Goal: Task Accomplishment & Management: Manage account settings

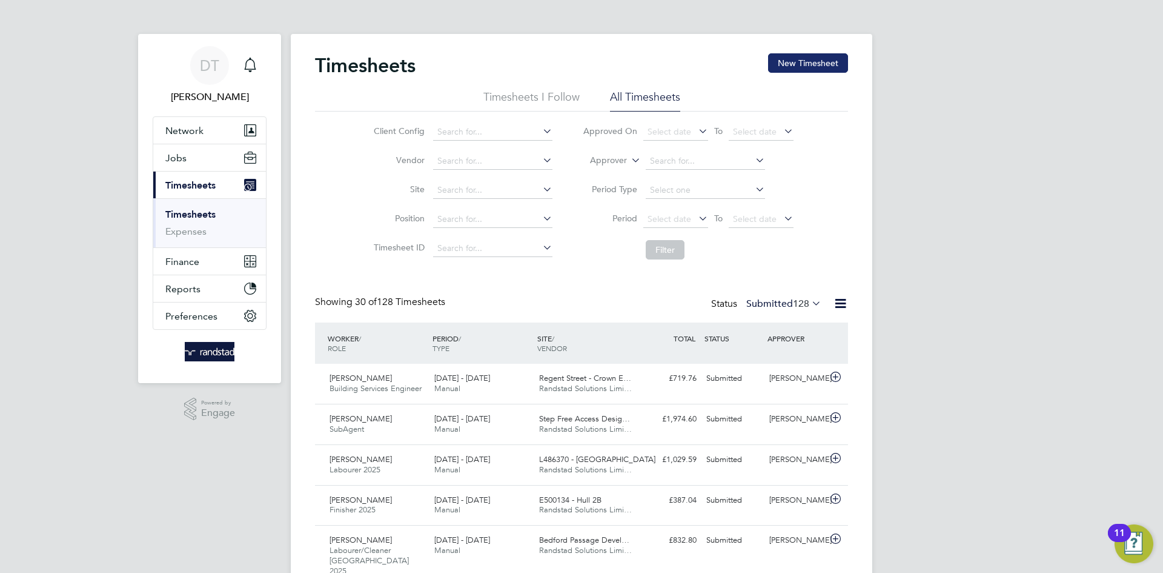
click at [801, 61] on button "New Timesheet" at bounding box center [808, 62] width 80 height 19
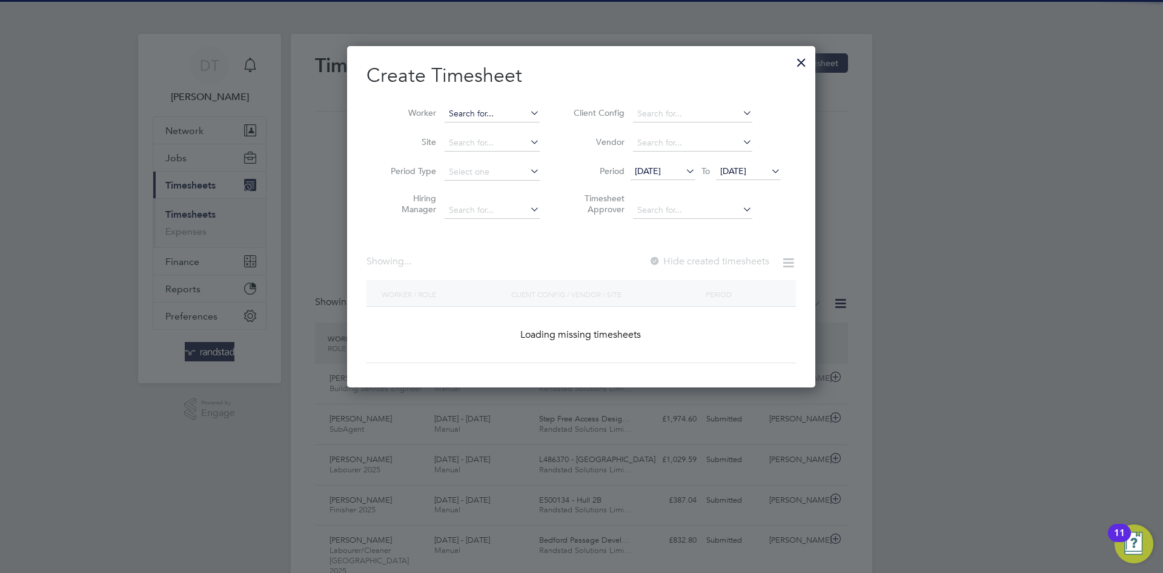
click at [456, 108] on input at bounding box center [492, 113] width 95 height 17
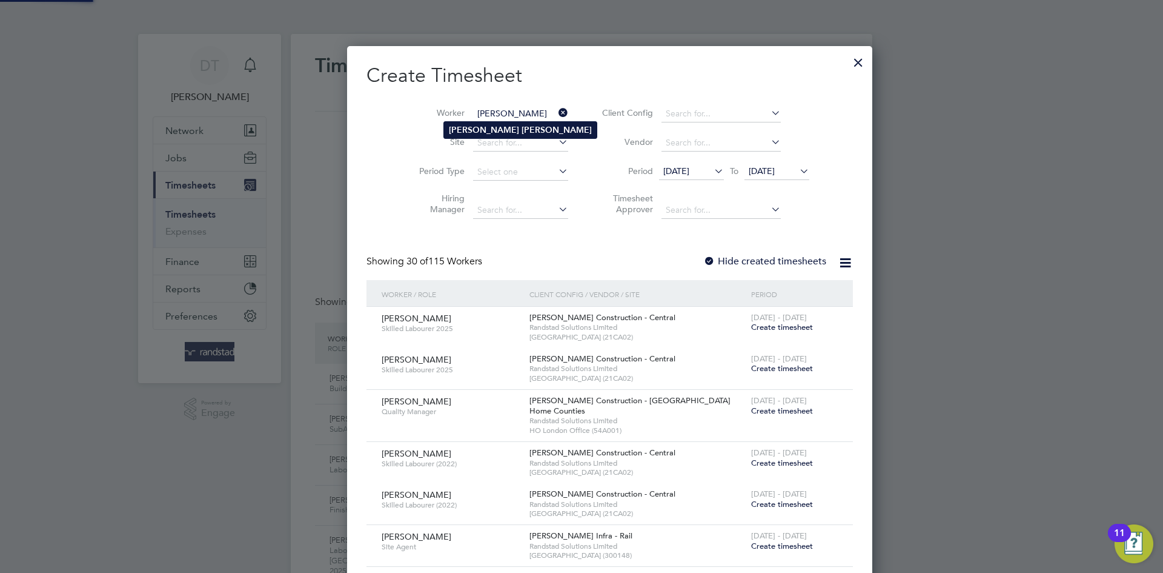
type input "[PERSON_NAME]"
click at [462, 127] on b "[PERSON_NAME]" at bounding box center [484, 130] width 70 height 10
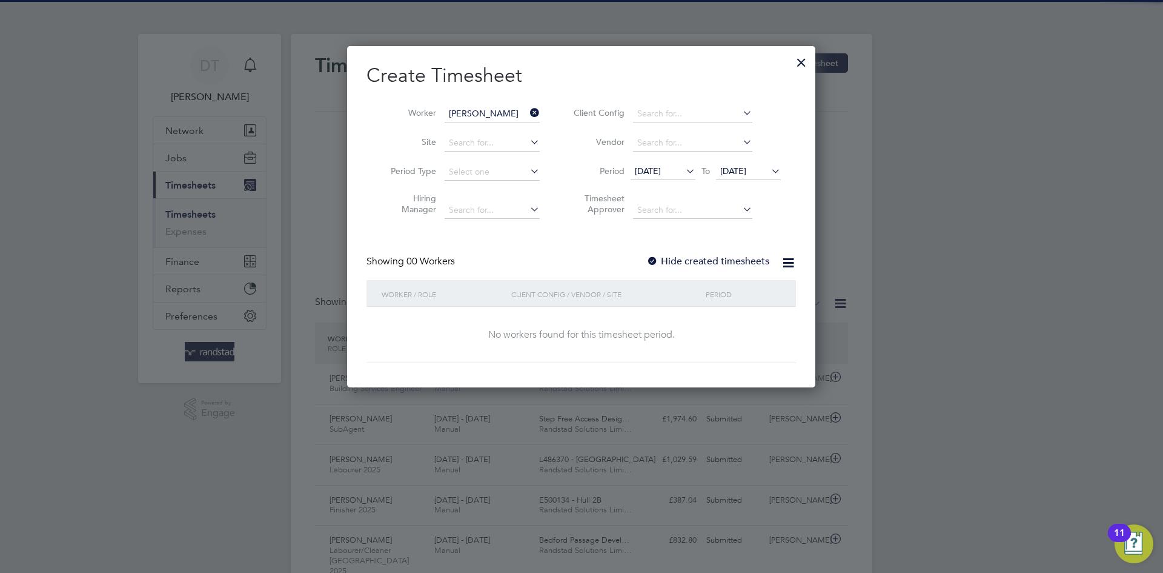
click at [697, 264] on label "Hide created timesheets" at bounding box center [707, 261] width 123 height 12
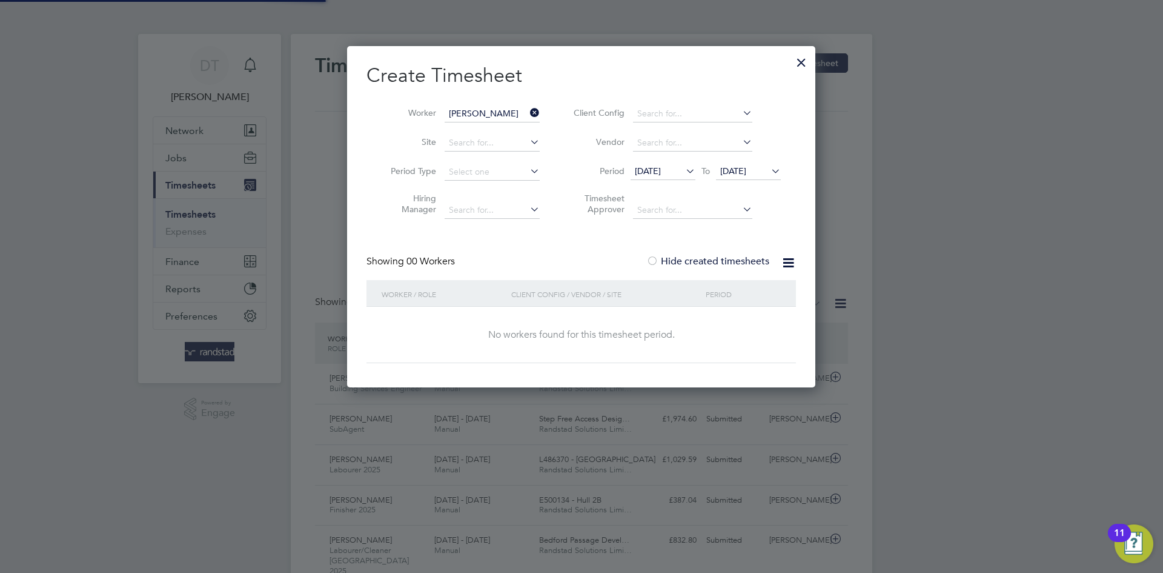
click at [736, 167] on span "[DATE]" at bounding box center [733, 170] width 26 height 11
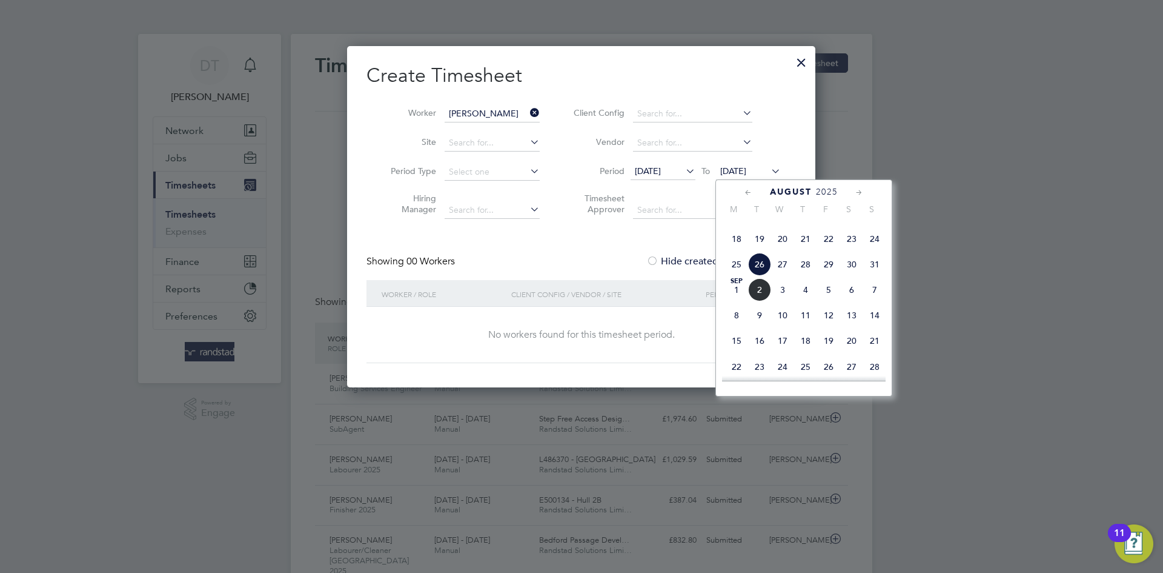
click at [759, 301] on span "2" at bounding box center [759, 289] width 23 height 23
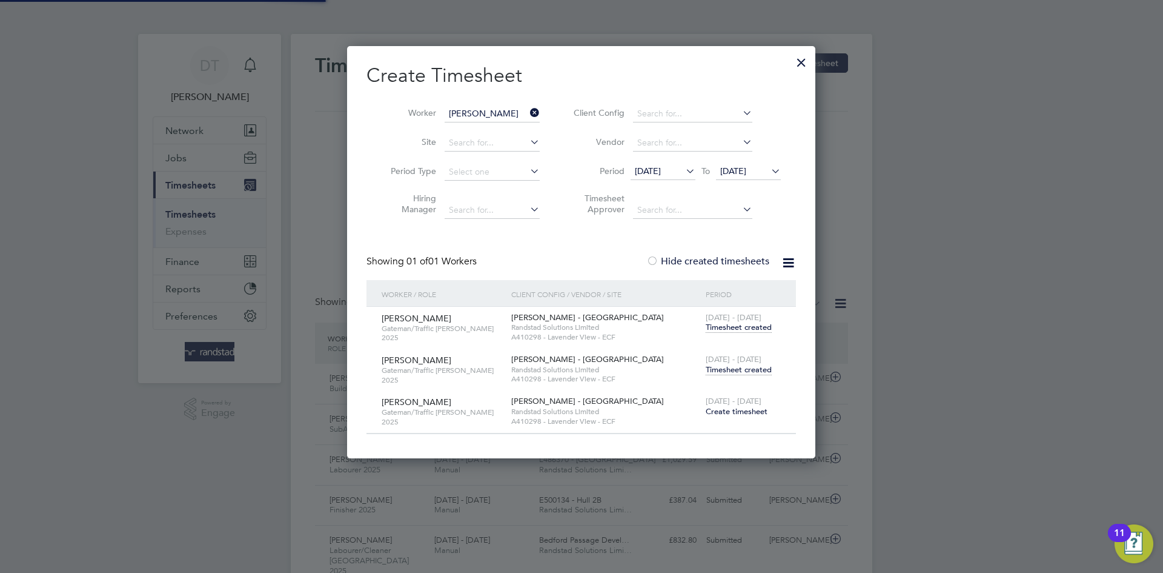
click at [731, 368] on span "Timesheet created" at bounding box center [739, 369] width 66 height 11
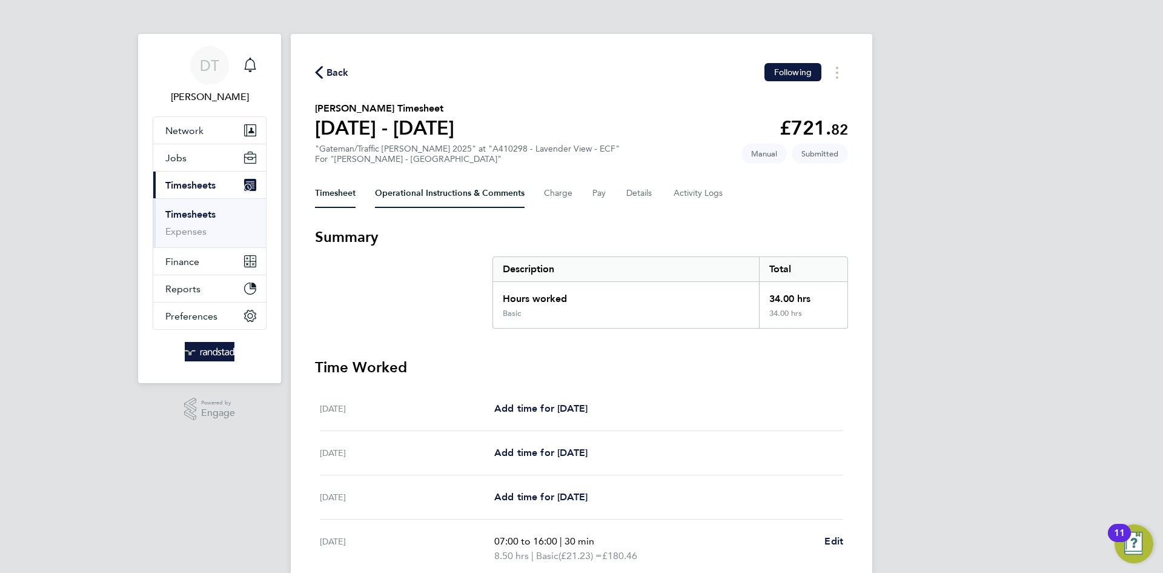
click at [439, 198] on Comments-tab "Operational Instructions & Comments" at bounding box center [450, 193] width 150 height 29
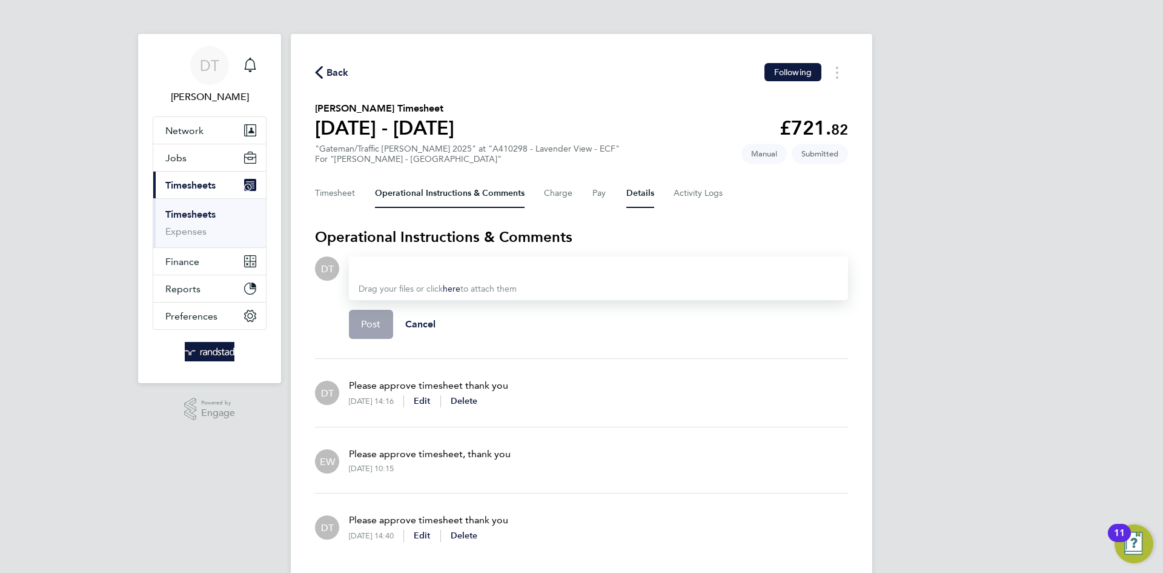
click at [652, 197] on button "Details" at bounding box center [640, 193] width 28 height 29
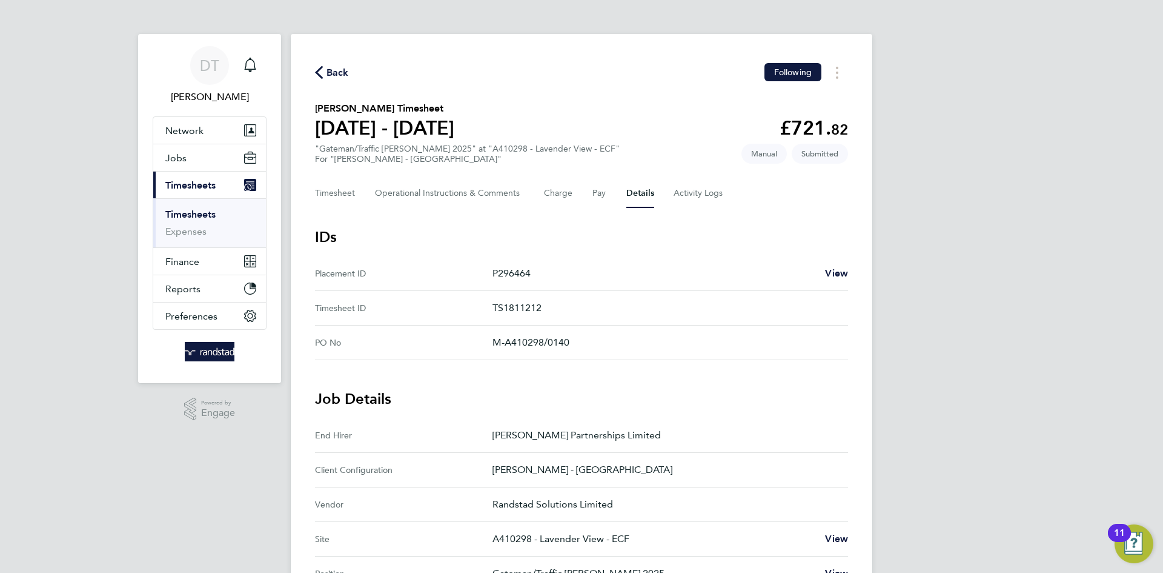
click at [333, 69] on span "Back" at bounding box center [338, 72] width 22 height 15
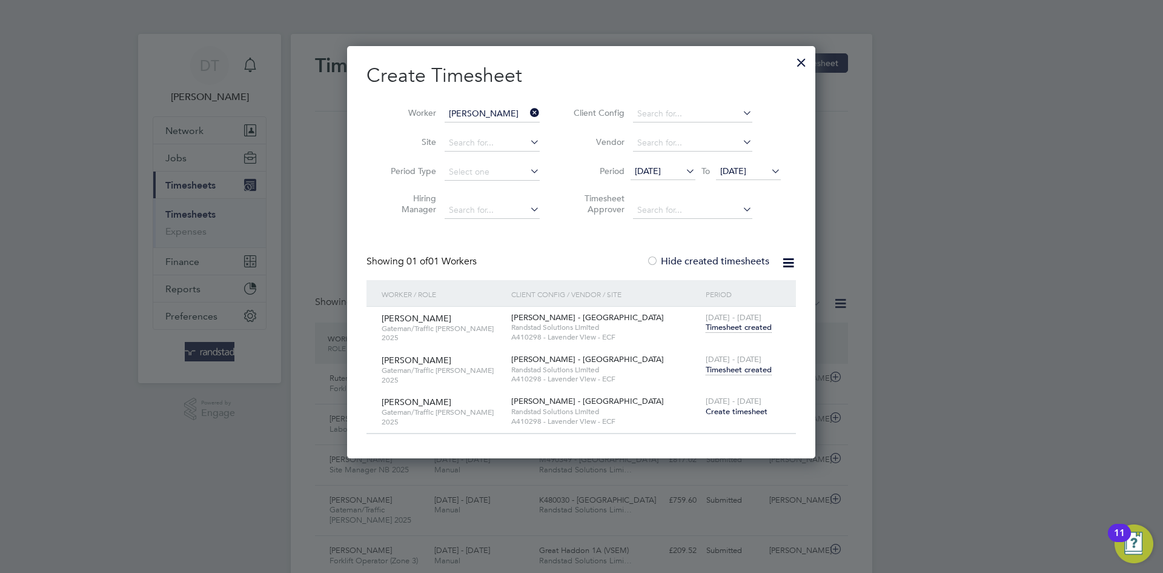
click at [528, 112] on icon at bounding box center [528, 112] width 0 height 17
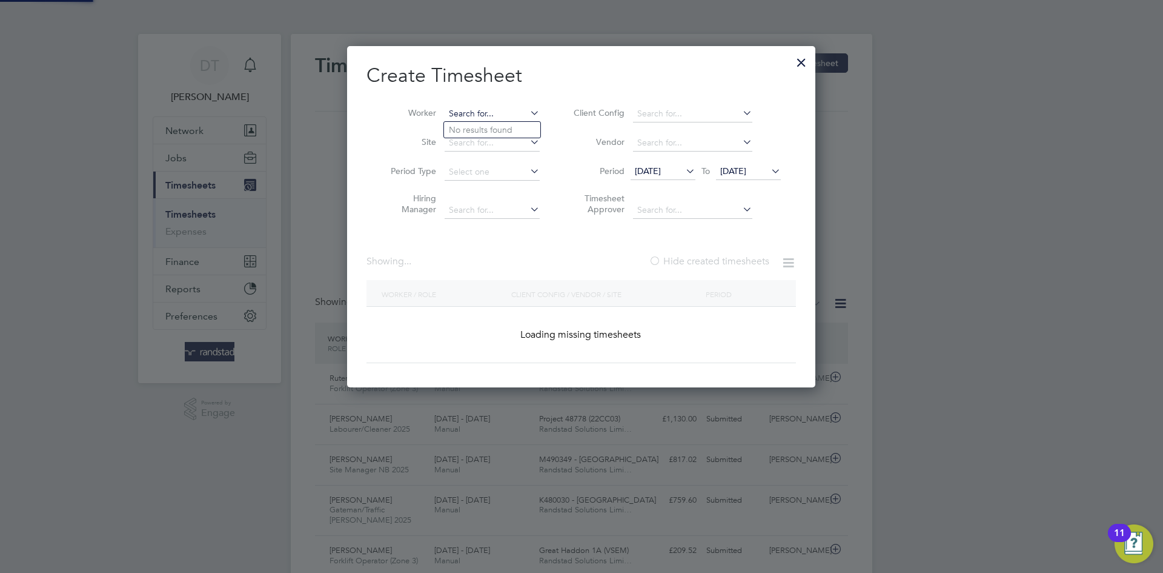
click at [490, 113] on input at bounding box center [492, 113] width 95 height 17
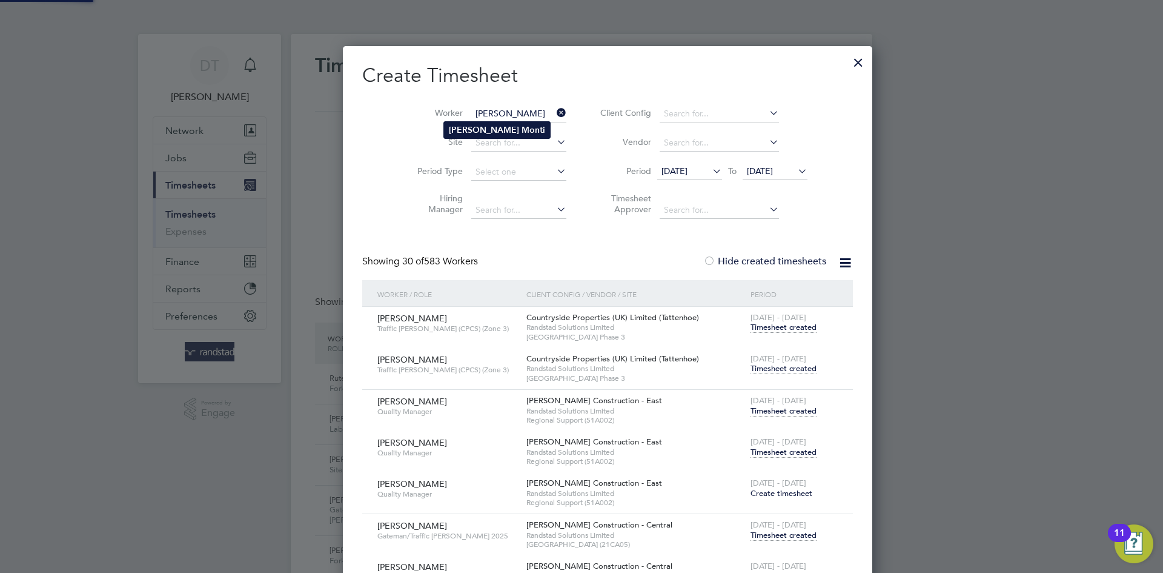
type input "[PERSON_NAME]"
click at [522, 126] on b "Monti" at bounding box center [534, 130] width 24 height 10
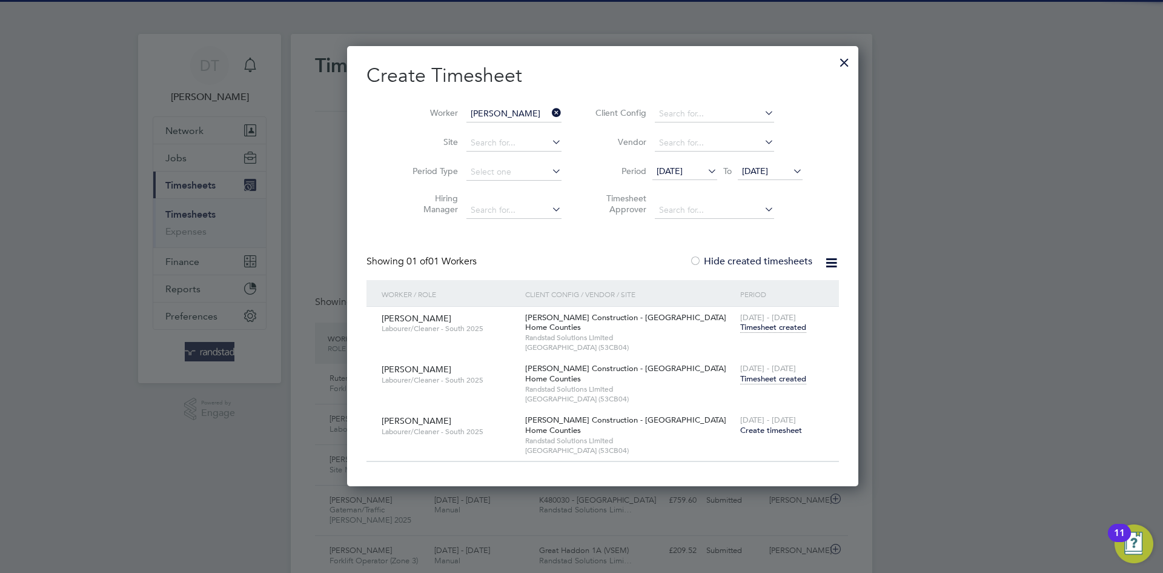
click at [740, 380] on span "Timesheet created" at bounding box center [773, 378] width 66 height 11
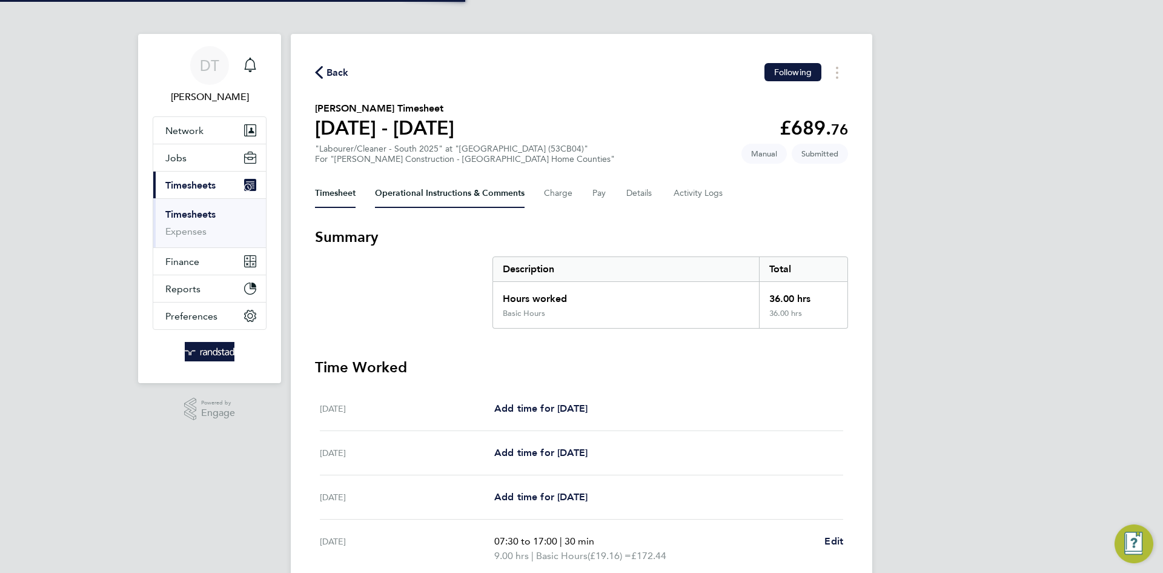
click at [412, 199] on Comments-tab "Operational Instructions & Comments" at bounding box center [450, 193] width 150 height 29
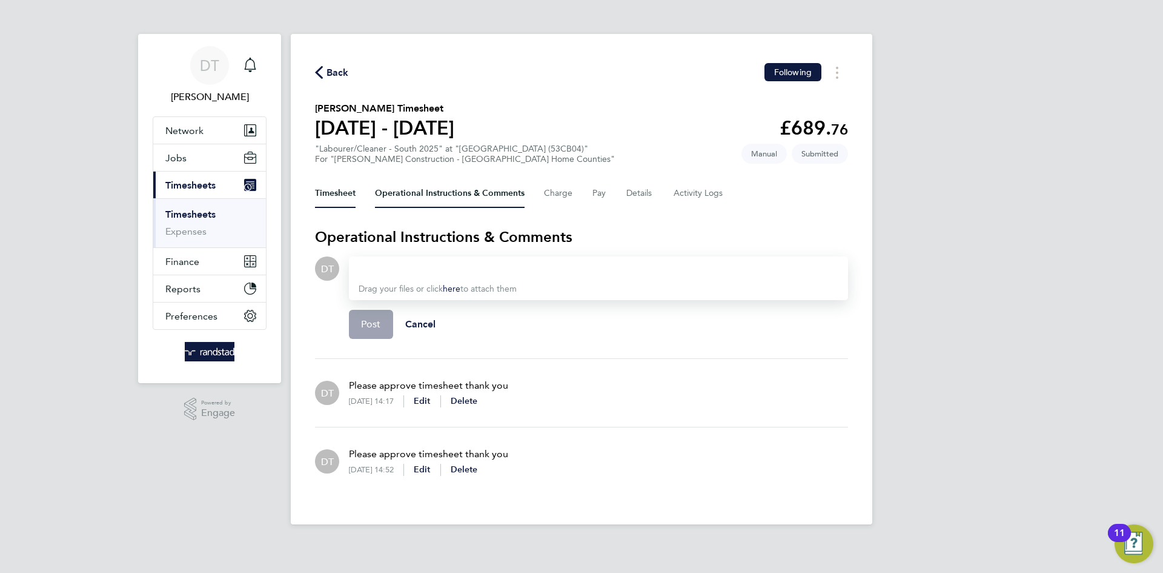
click at [331, 202] on button "Timesheet" at bounding box center [335, 193] width 41 height 29
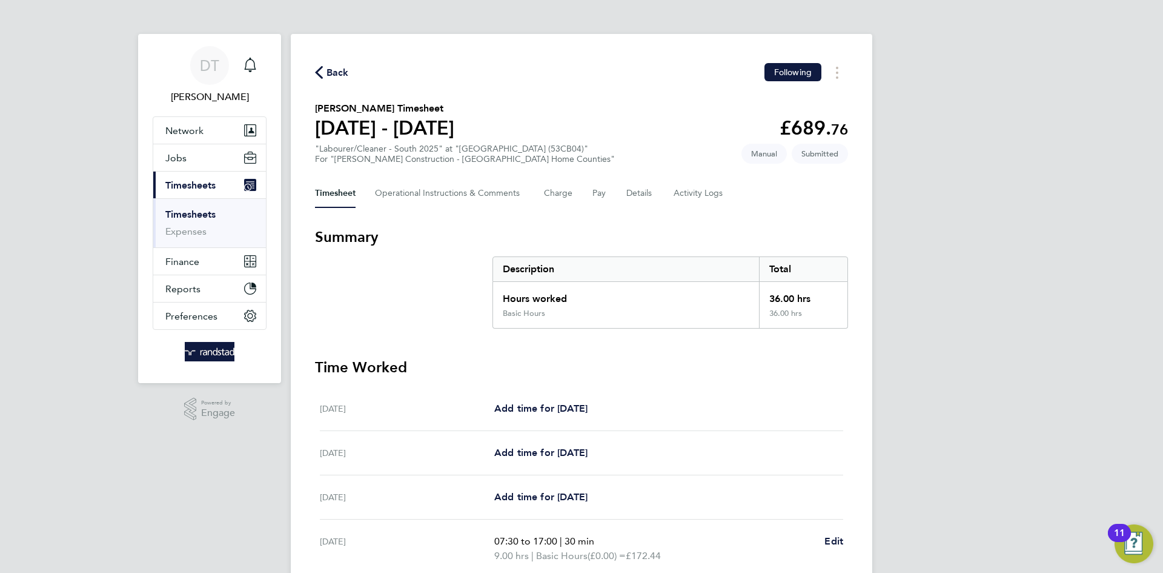
click at [622, 194] on div "Timesheet Operational Instructions & Comments Charge Pay Details Activity Logs" at bounding box center [581, 193] width 533 height 29
click at [640, 190] on button "Details" at bounding box center [640, 193] width 28 height 29
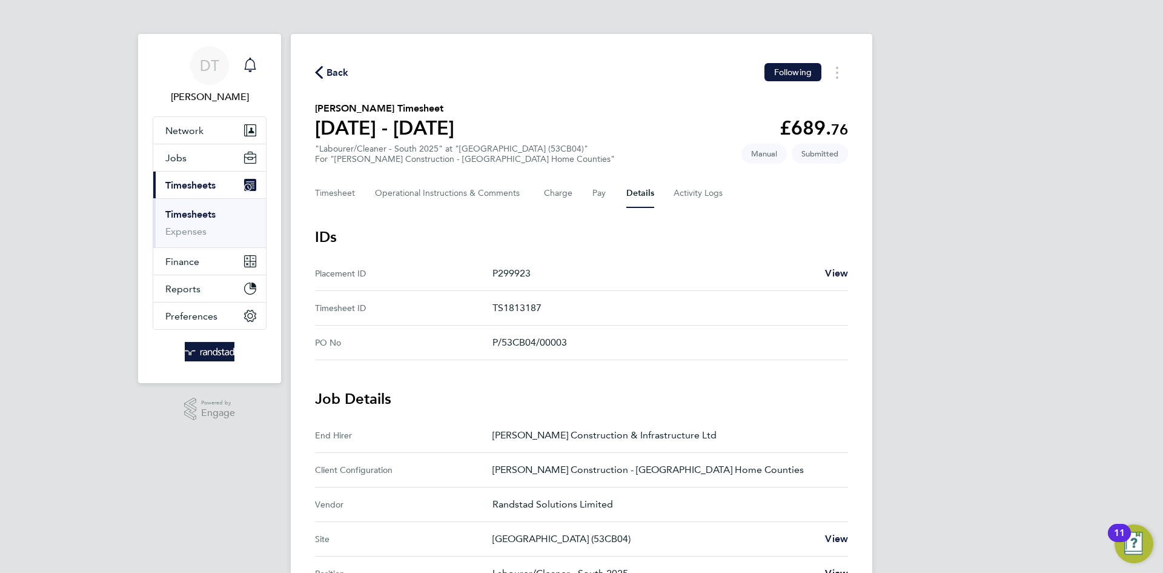
click at [252, 73] on div "Main navigation" at bounding box center [250, 65] width 24 height 24
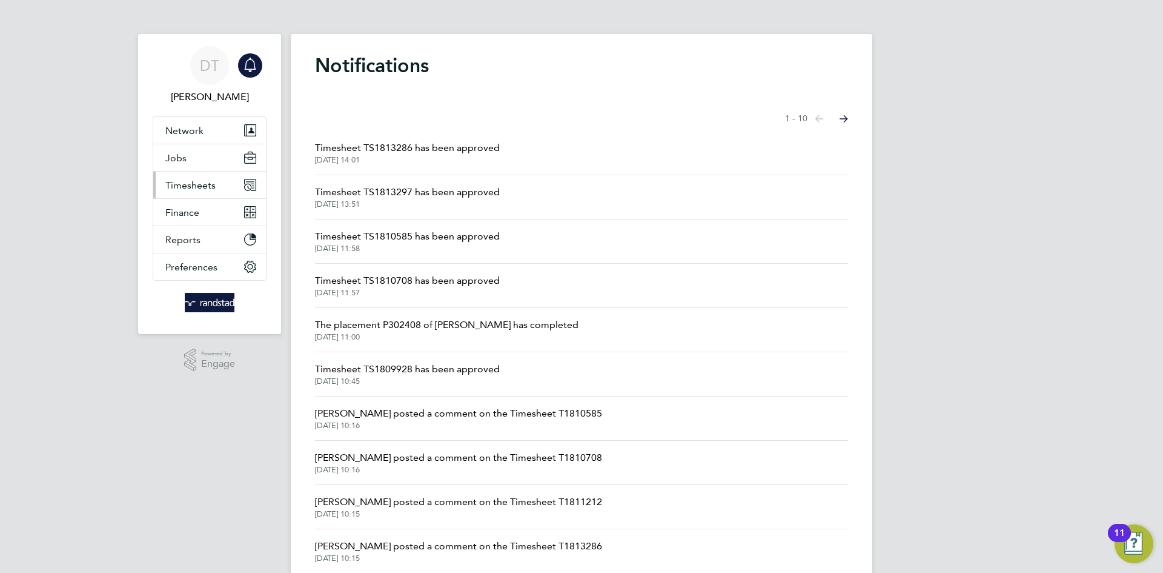
click at [196, 185] on span "Timesheets" at bounding box center [190, 185] width 50 height 12
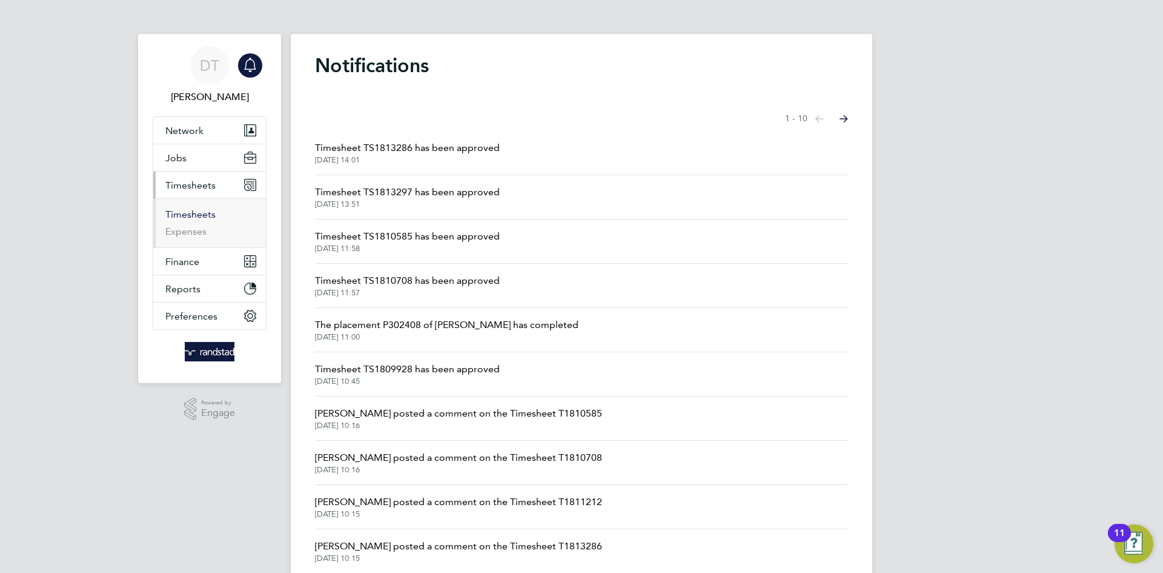
click at [198, 211] on link "Timesheets" at bounding box center [190, 214] width 50 height 12
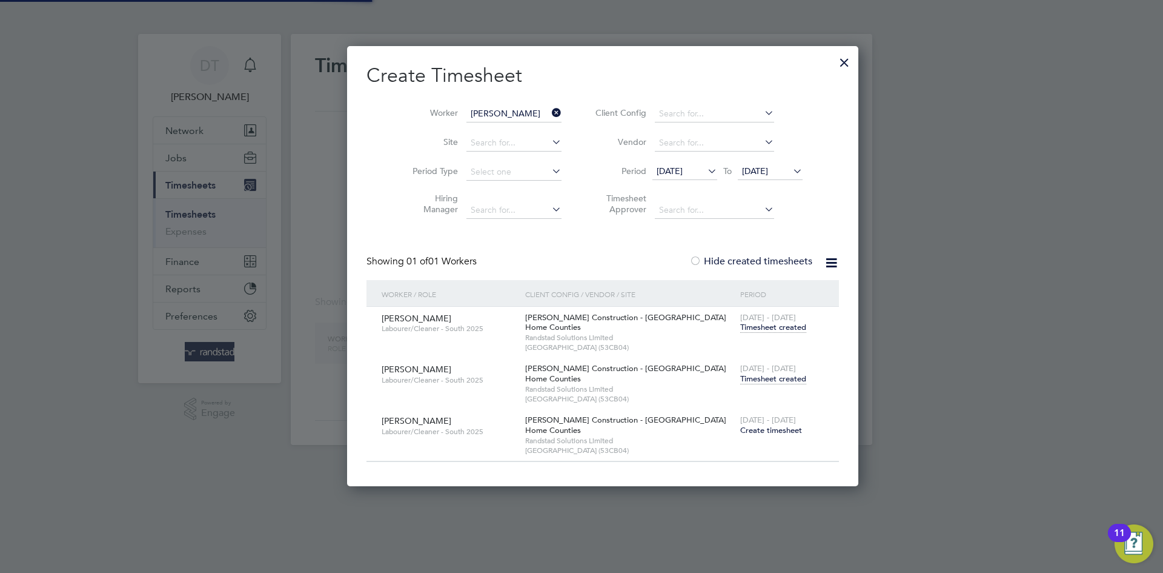
scroll to position [440, 469]
click at [834, 59] on div at bounding box center [845, 59] width 22 height 22
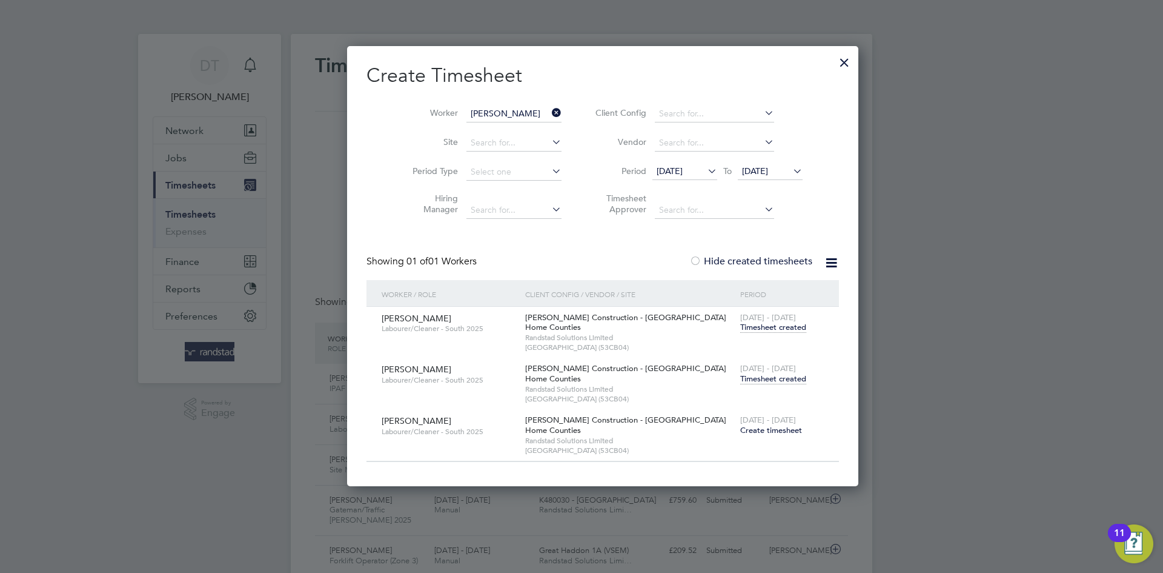
scroll to position [31, 105]
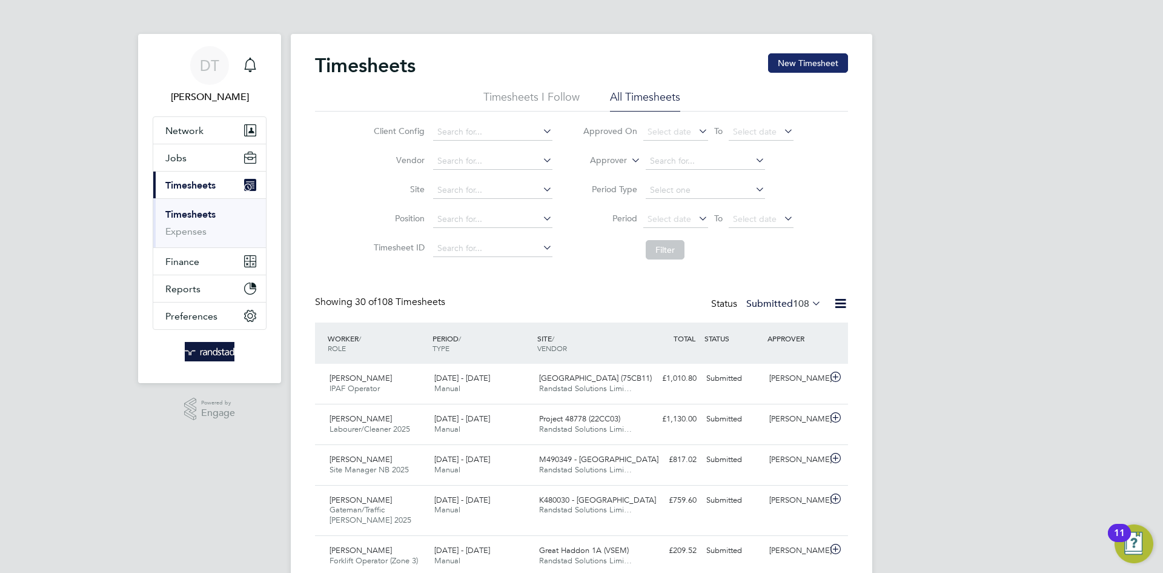
click at [794, 70] on button "New Timesheet" at bounding box center [808, 62] width 80 height 19
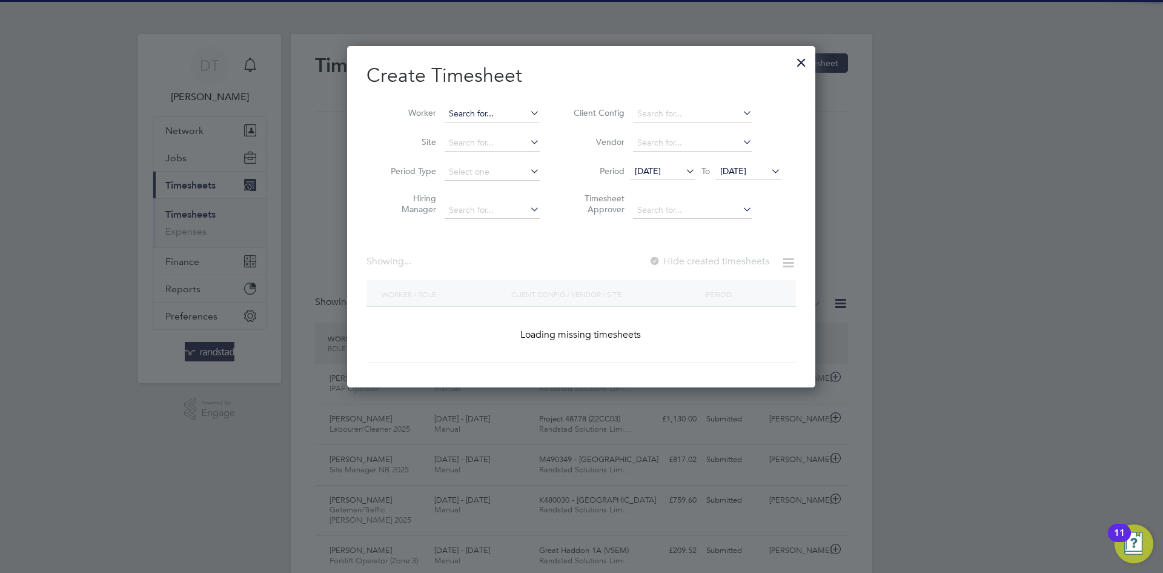
click at [480, 111] on input at bounding box center [492, 113] width 95 height 17
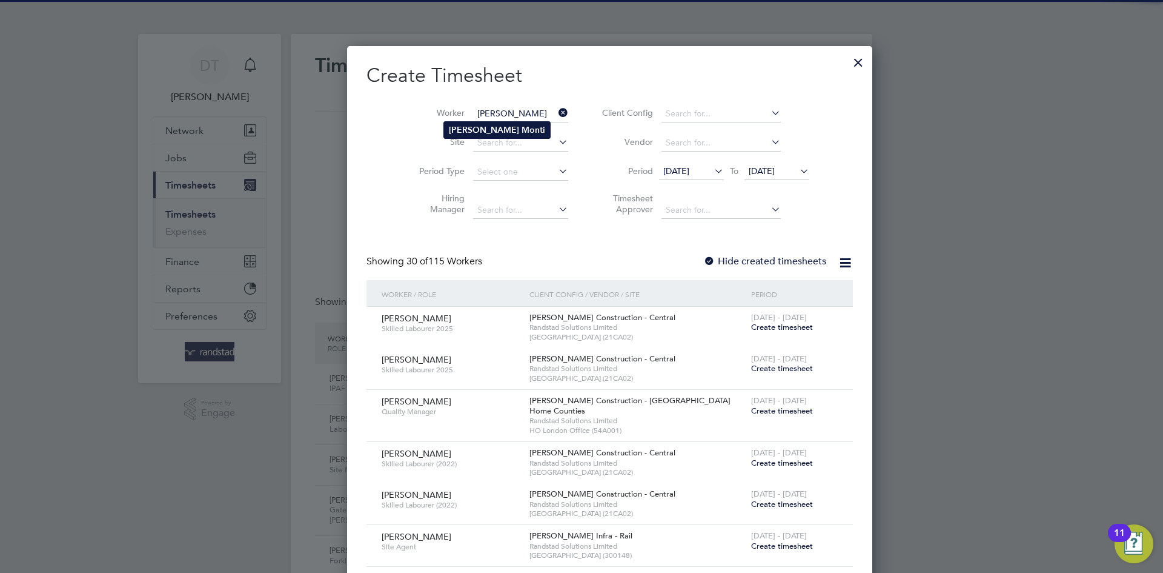
type input "[PERSON_NAME]"
click at [467, 130] on b "[PERSON_NAME]" at bounding box center [484, 130] width 70 height 10
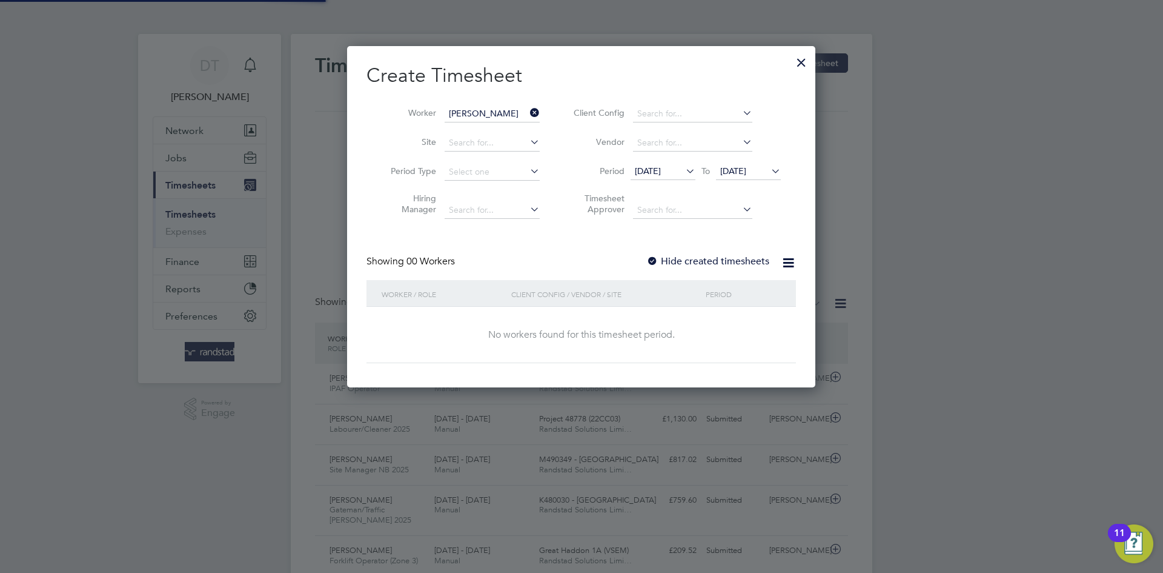
click at [672, 259] on label "Hide created timesheets" at bounding box center [707, 261] width 123 height 12
click at [725, 173] on span "[DATE]" at bounding box center [733, 170] width 26 height 11
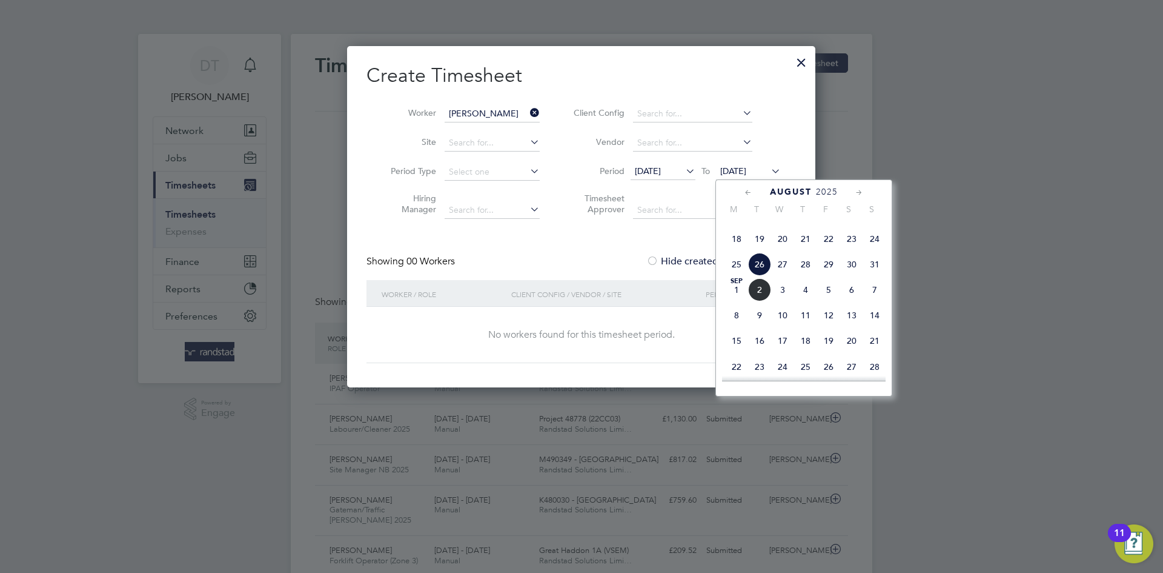
click at [756, 301] on span "2" at bounding box center [759, 289] width 23 height 23
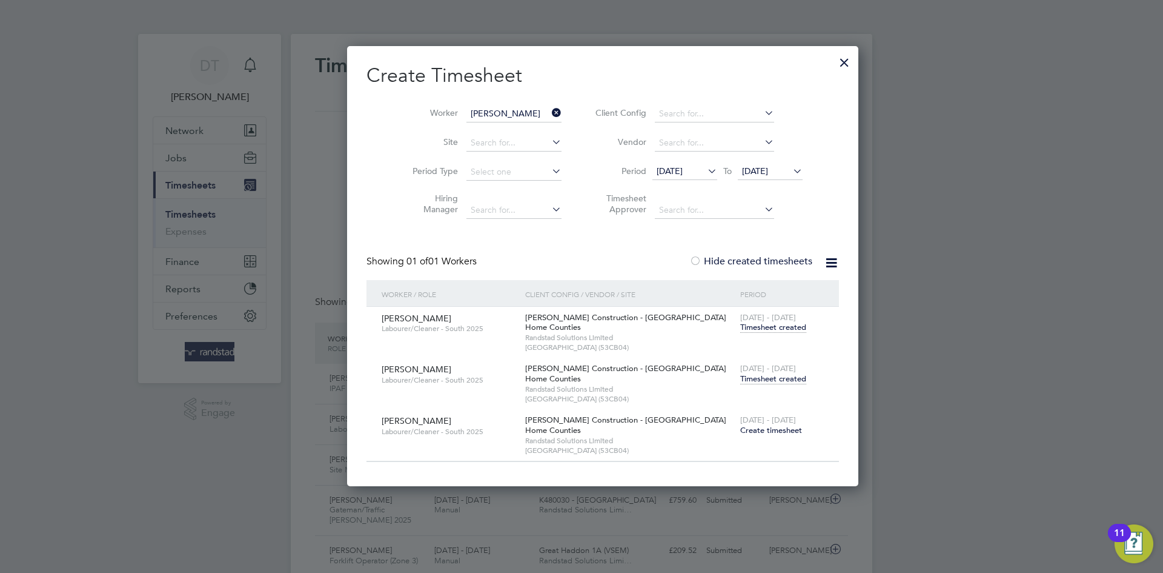
click at [746, 377] on span "Timesheet created" at bounding box center [773, 378] width 66 height 11
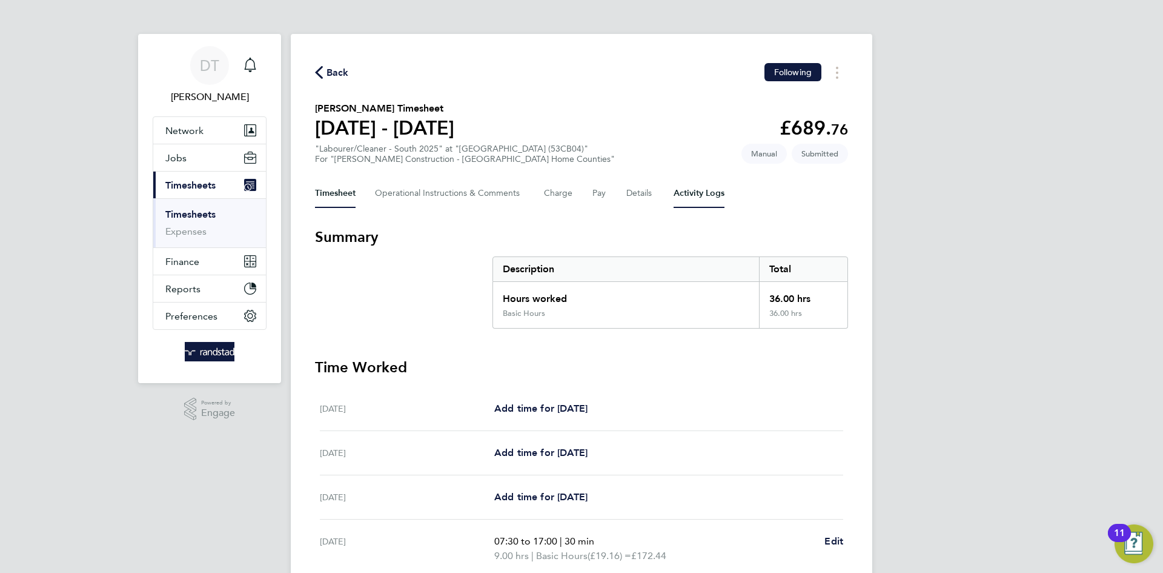
click at [690, 200] on Logs-tab "Activity Logs" at bounding box center [699, 193] width 51 height 29
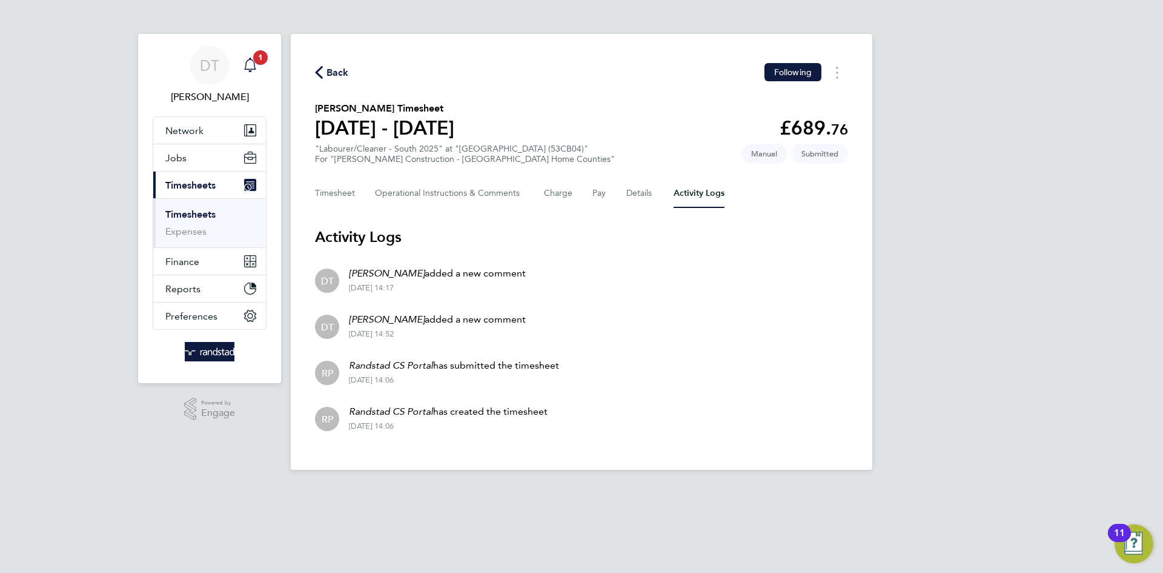
click at [250, 53] on div "Main navigation" at bounding box center [250, 65] width 24 height 24
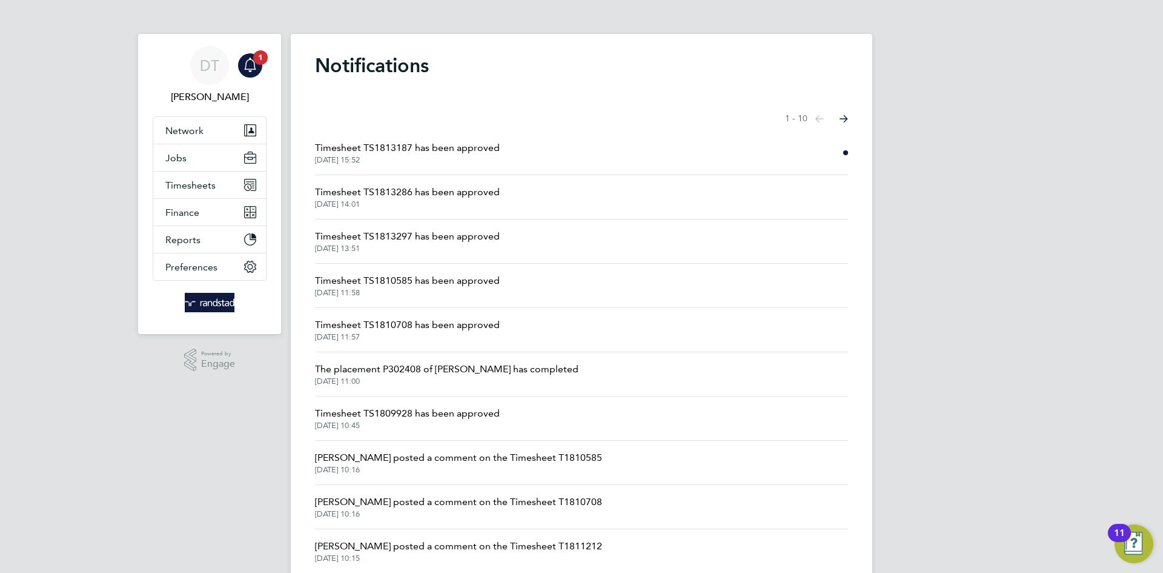
click at [385, 156] on span "[DATE] 15:52" at bounding box center [407, 160] width 185 height 10
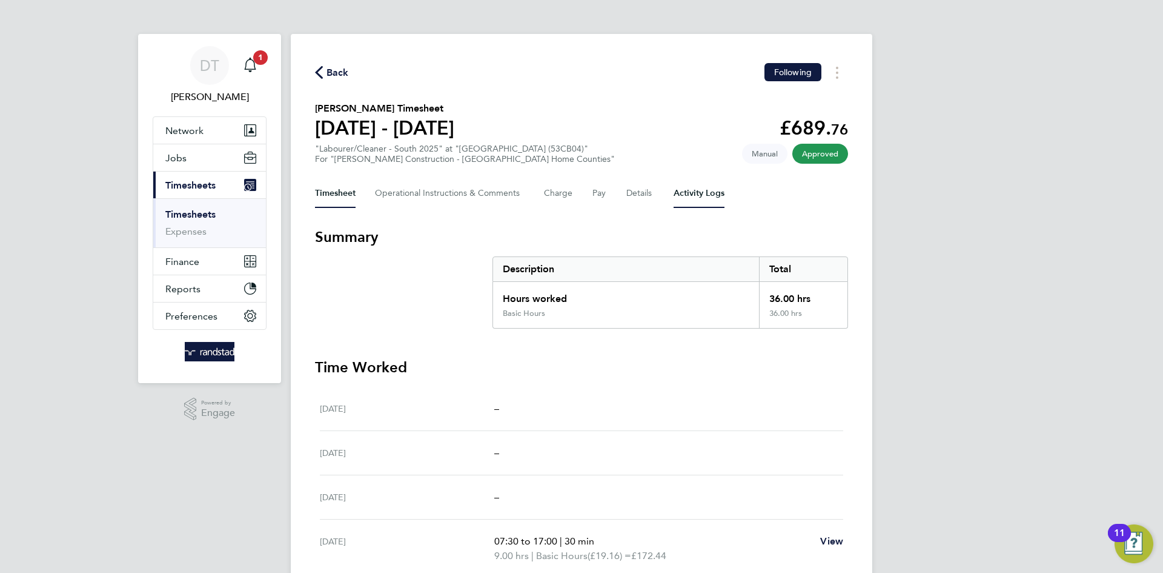
click at [681, 196] on Logs-tab "Activity Logs" at bounding box center [699, 193] width 51 height 29
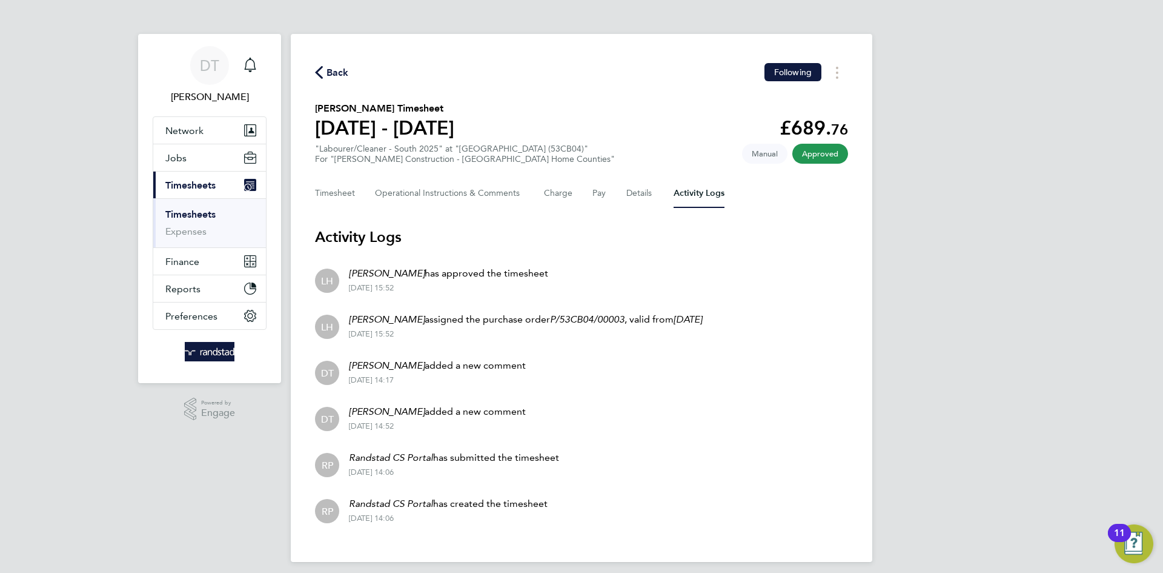
click at [341, 72] on span "Back" at bounding box center [338, 72] width 22 height 15
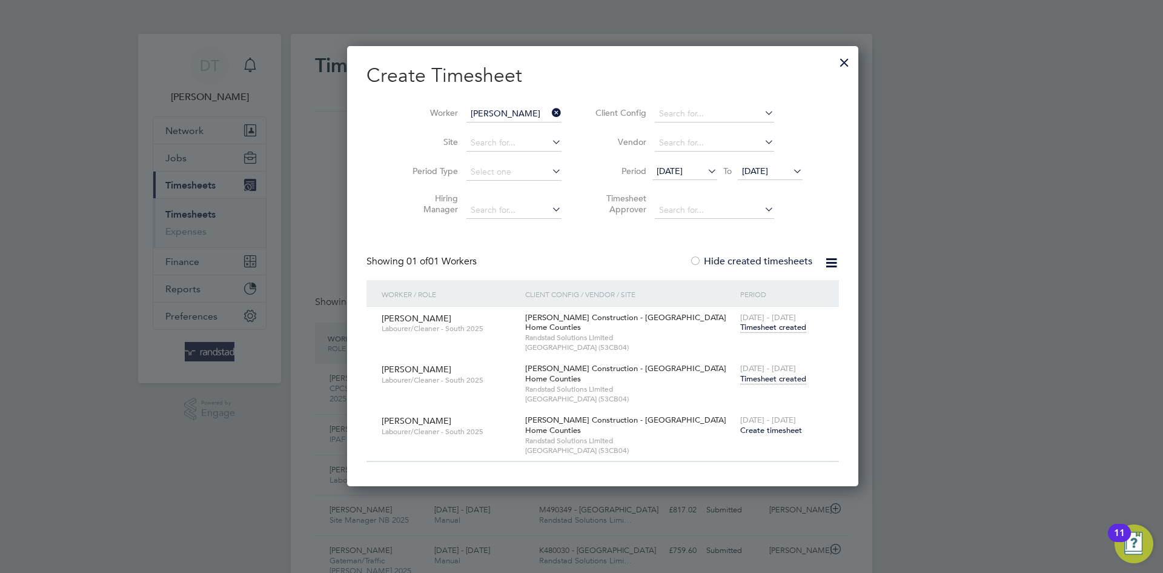
scroll to position [31, 105]
click at [742, 173] on span "[DATE]" at bounding box center [755, 170] width 26 height 11
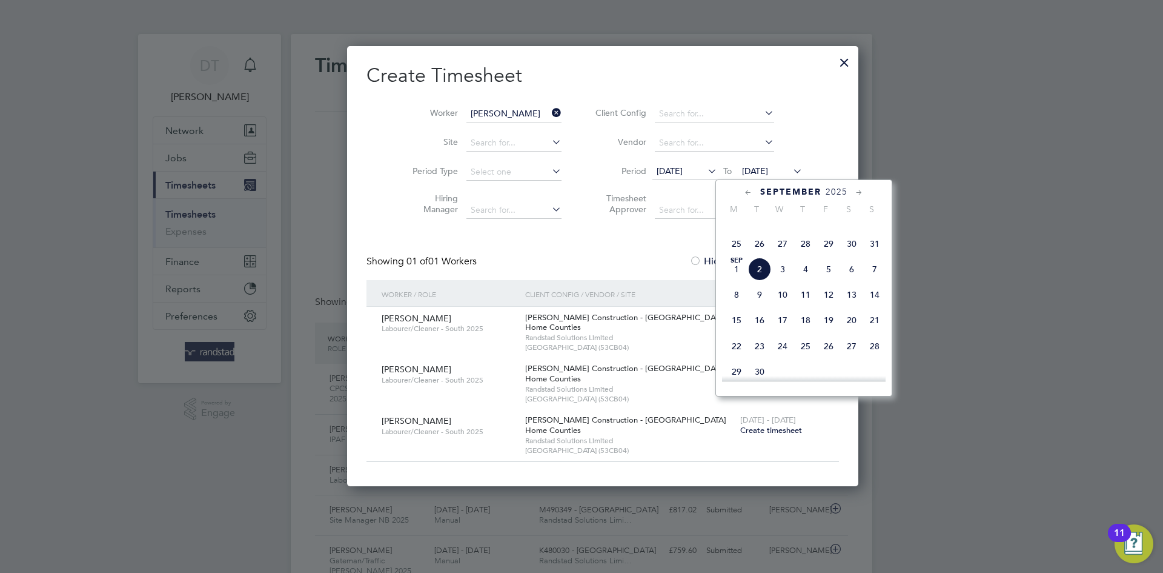
click at [871, 306] on span "14" at bounding box center [874, 294] width 23 height 23
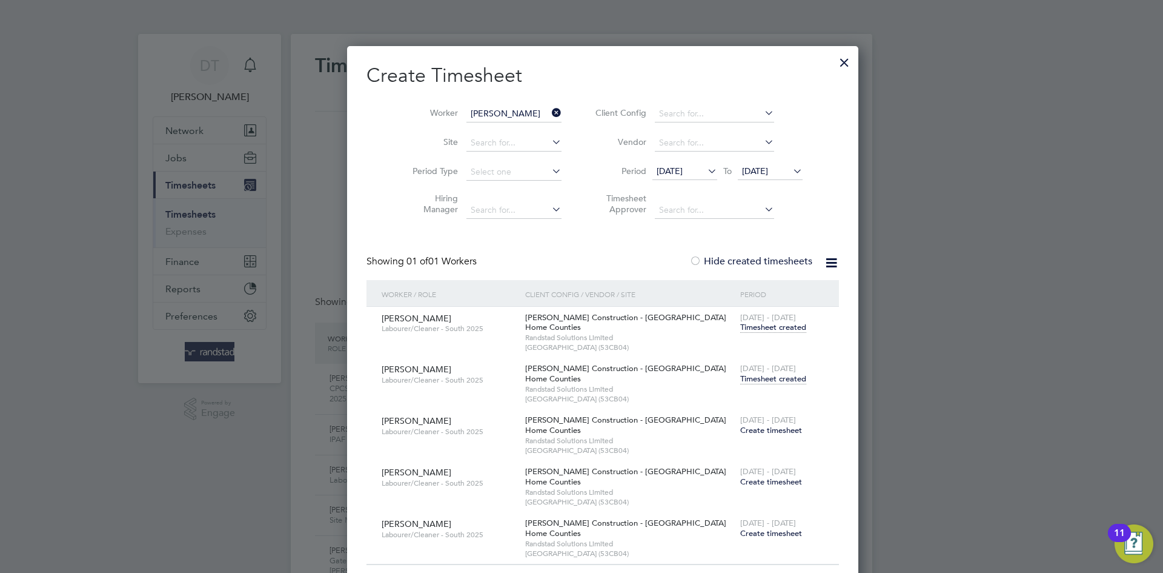
click at [653, 164] on span "[DATE]" at bounding box center [685, 172] width 65 height 16
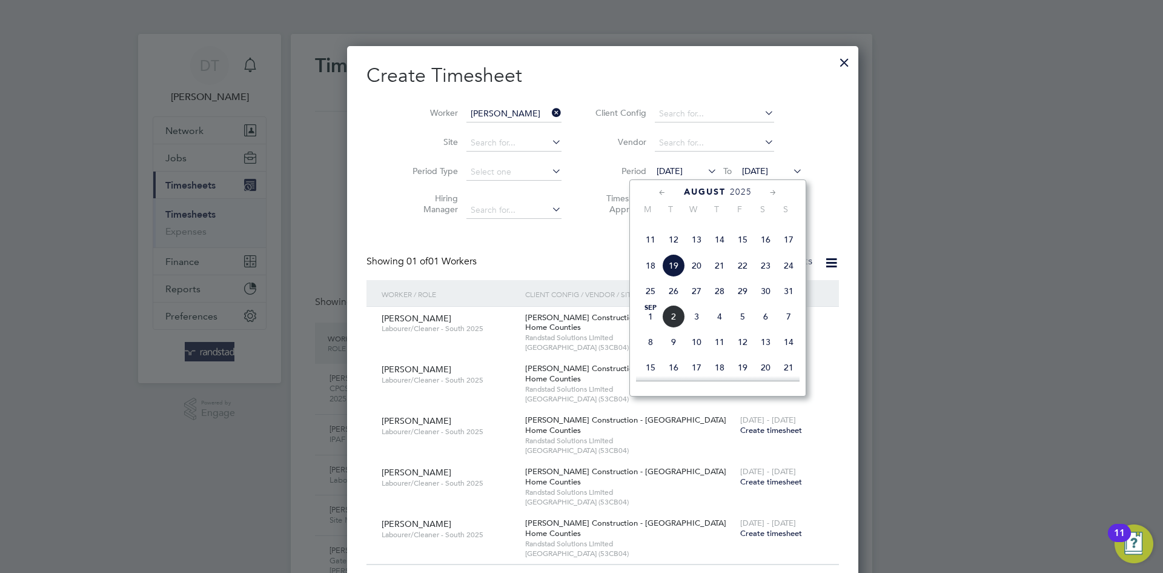
click at [649, 251] on span "11" at bounding box center [650, 239] width 23 height 23
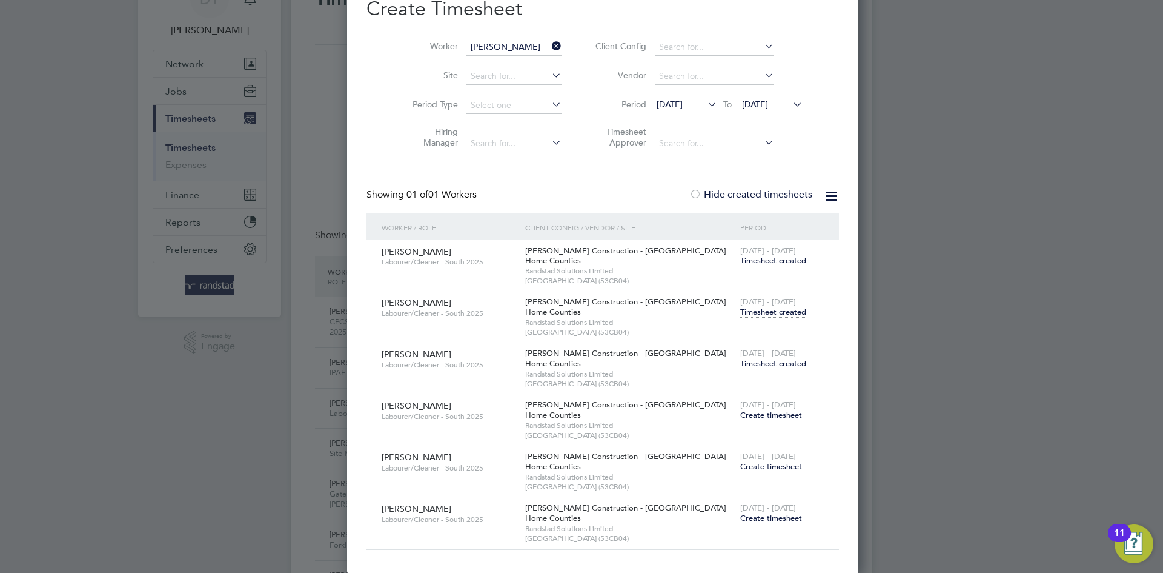
click at [740, 364] on span "Timesheet created" at bounding box center [773, 363] width 66 height 11
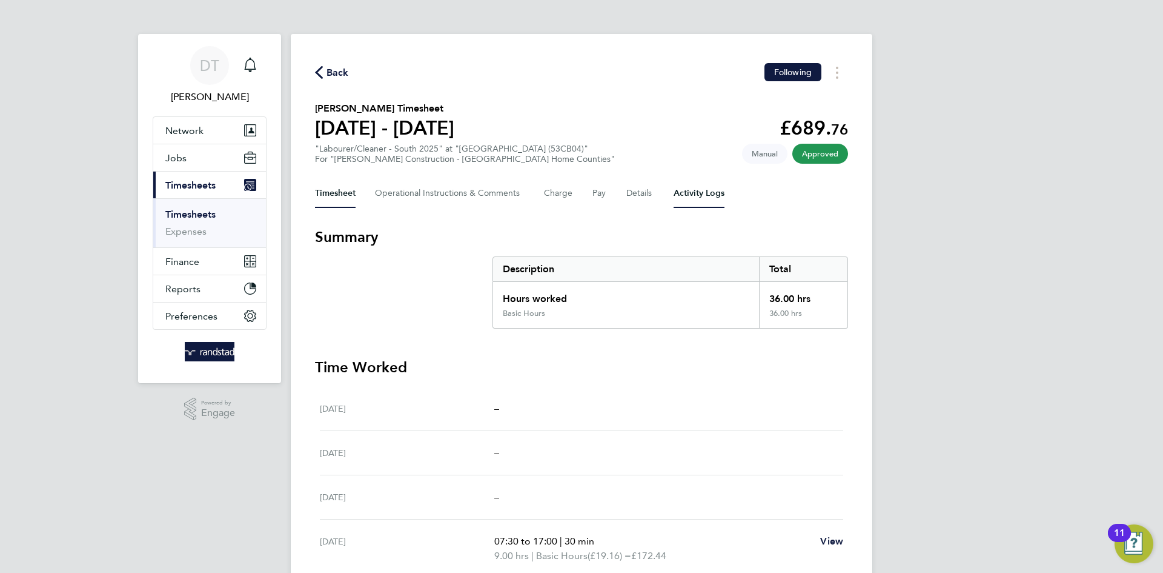
click at [689, 184] on Logs-tab "Activity Logs" at bounding box center [699, 193] width 51 height 29
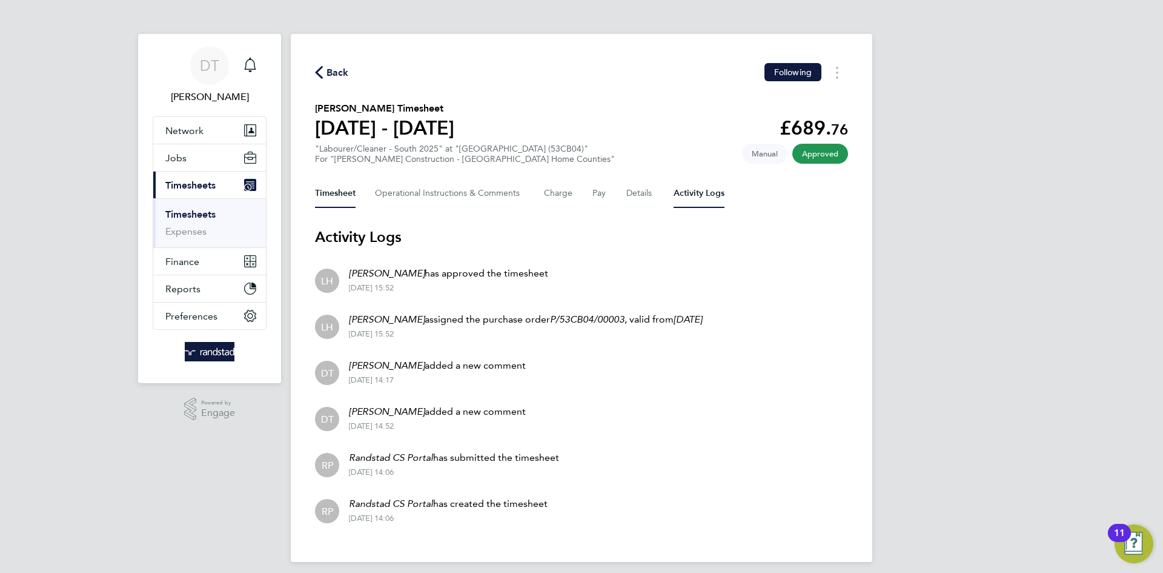
click at [323, 192] on button "Timesheet" at bounding box center [335, 193] width 41 height 29
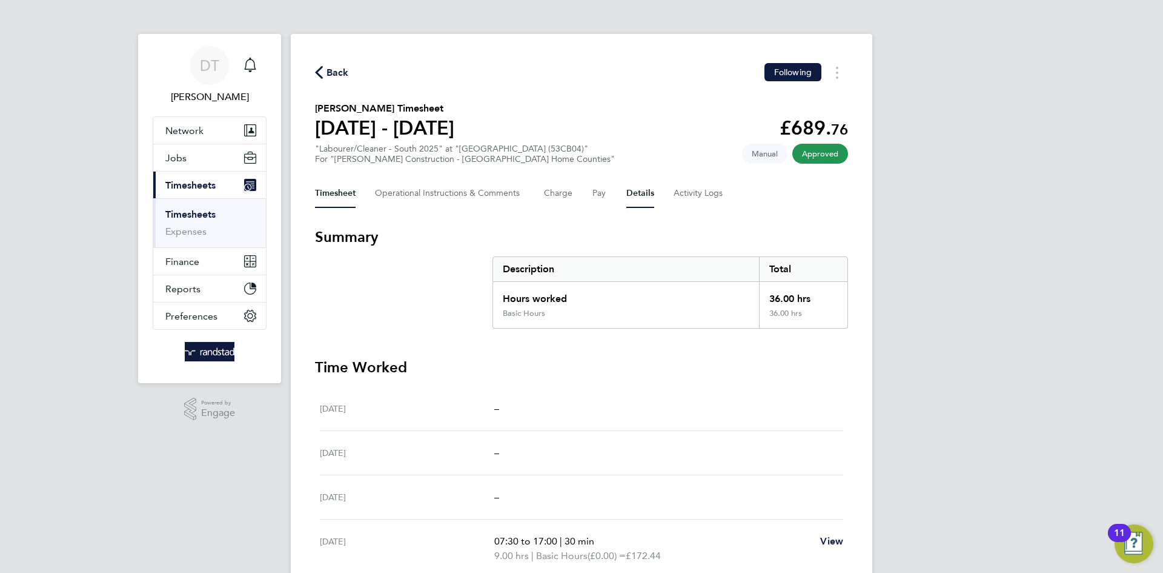
click at [630, 189] on button "Details" at bounding box center [640, 193] width 28 height 29
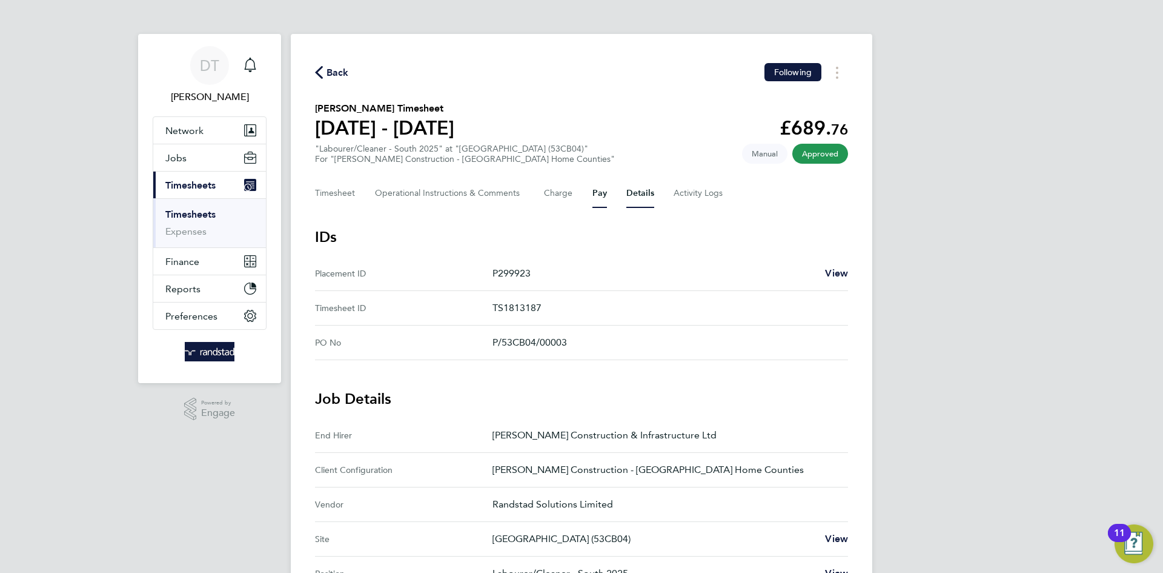
click at [603, 194] on button "Pay" at bounding box center [600, 193] width 15 height 29
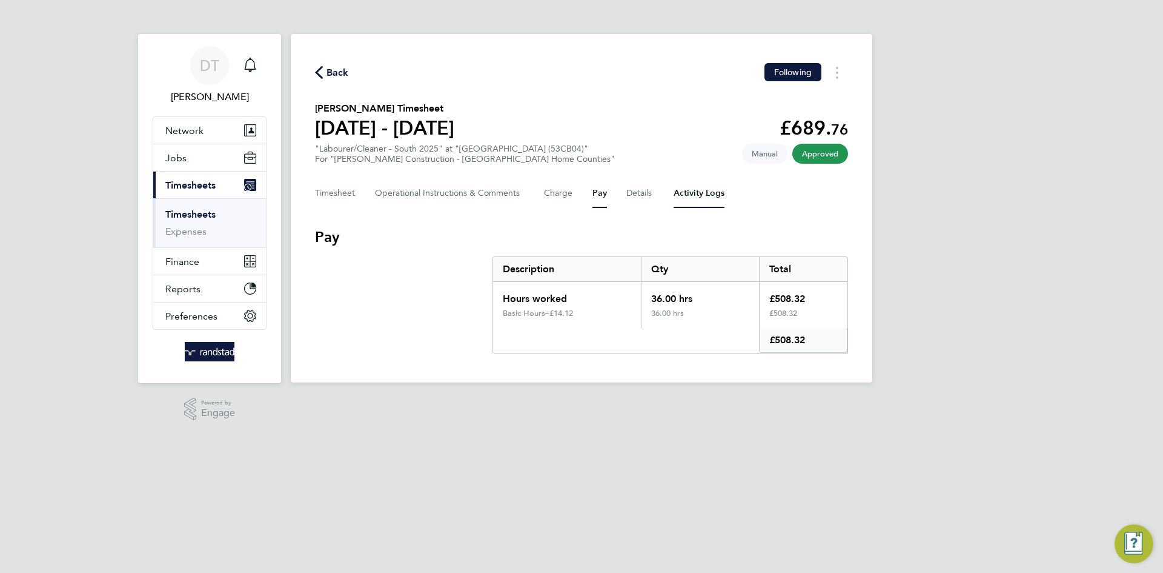
click at [700, 195] on Logs-tab "Activity Logs" at bounding box center [699, 193] width 51 height 29
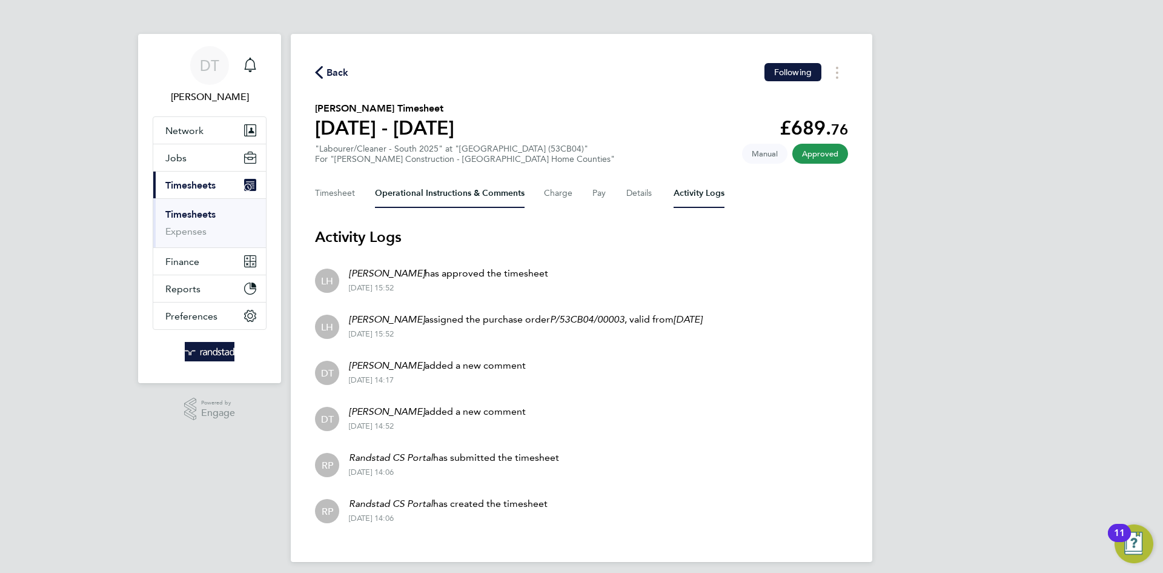
click at [416, 189] on Comments-tab "Operational Instructions & Comments" at bounding box center [450, 193] width 150 height 29
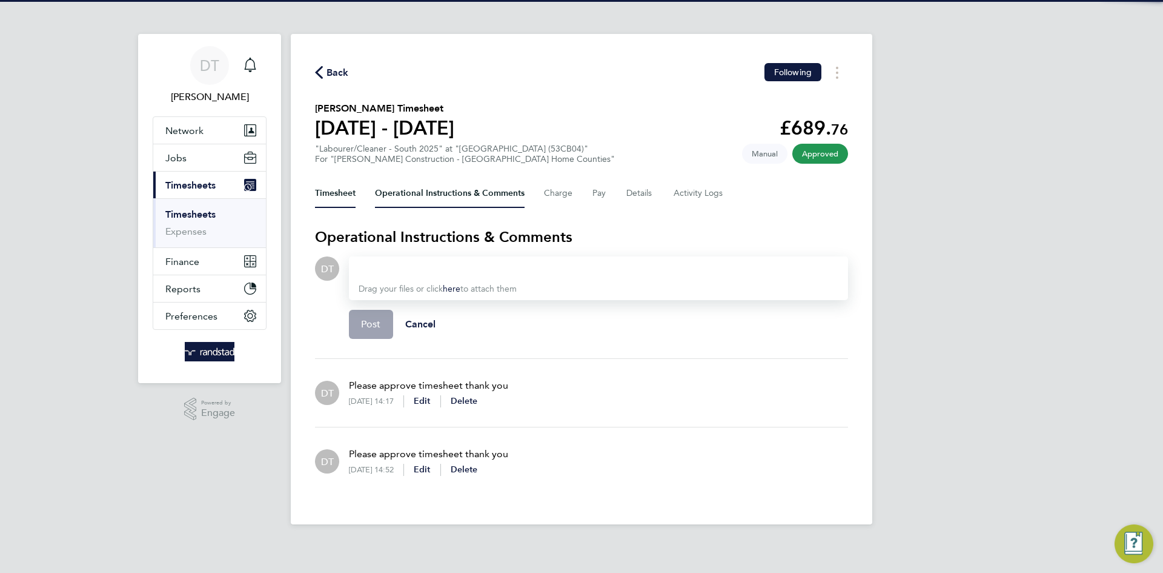
click at [338, 190] on button "Timesheet" at bounding box center [335, 193] width 41 height 29
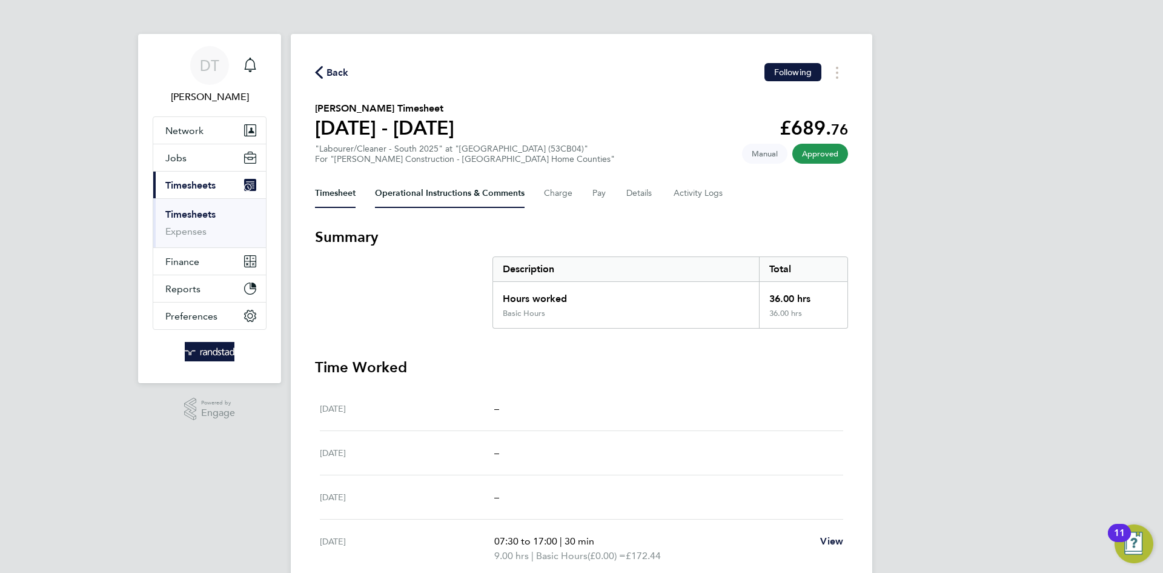
click at [449, 207] on Comments-tab "Operational Instructions & Comments" at bounding box center [450, 193] width 150 height 29
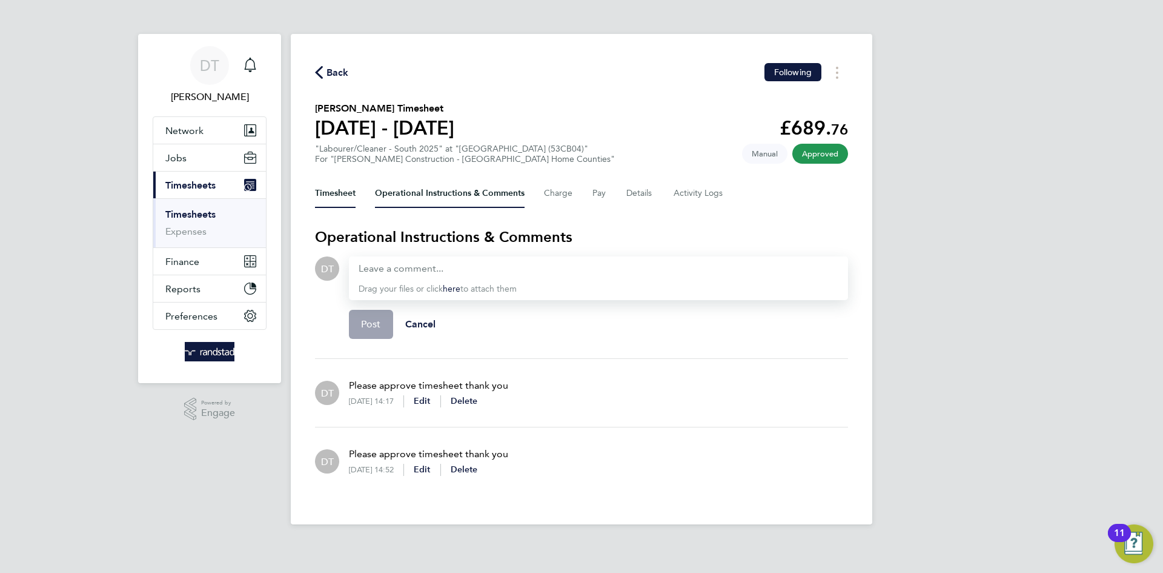
click at [331, 184] on button "Timesheet" at bounding box center [335, 193] width 41 height 29
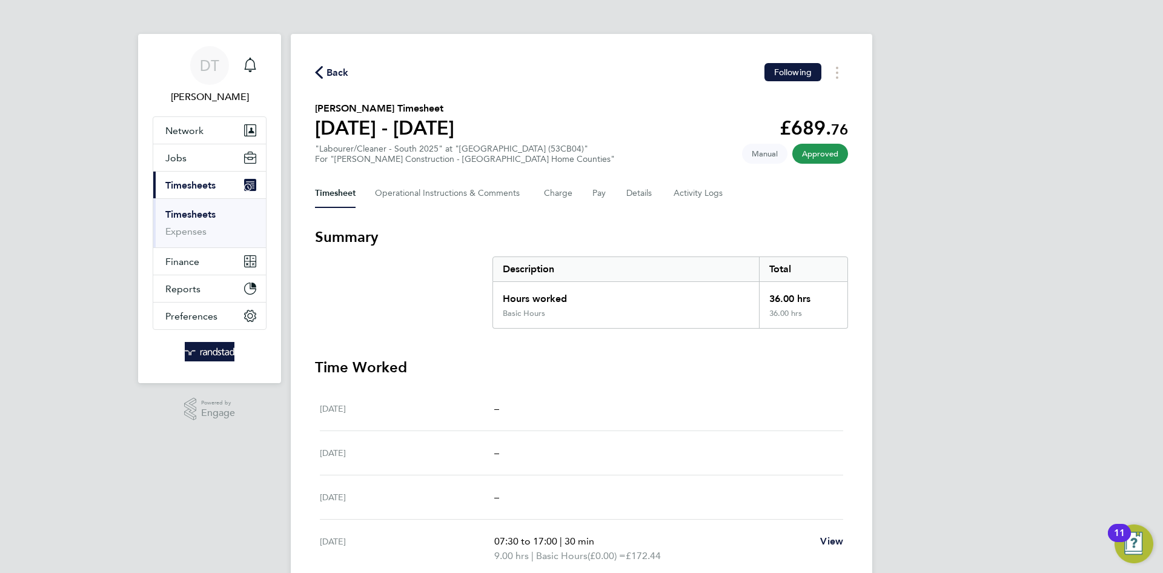
click at [340, 73] on span "Back" at bounding box center [338, 72] width 22 height 15
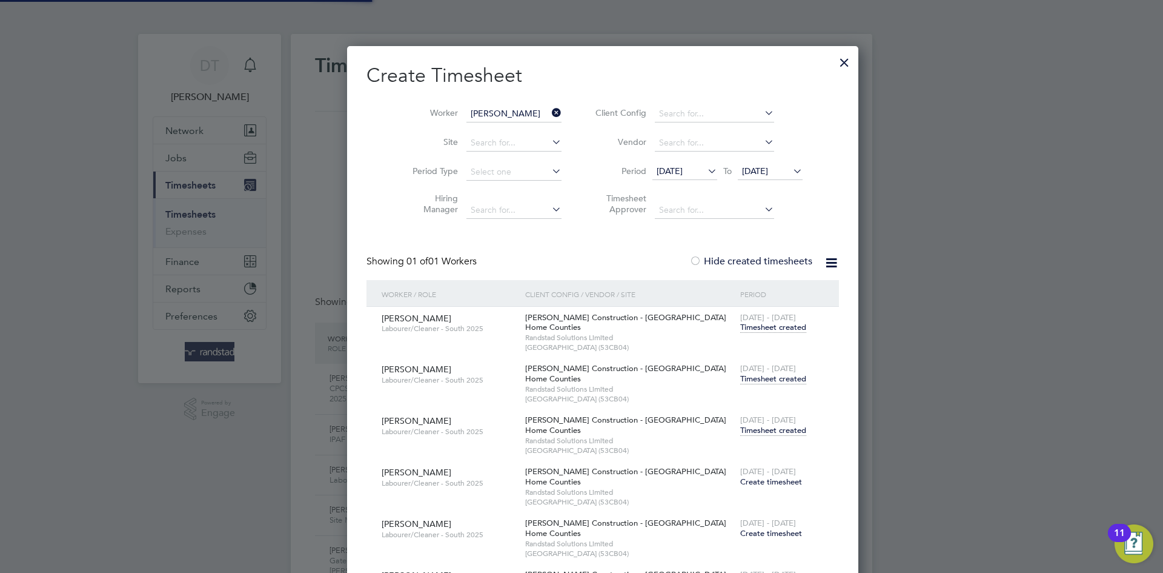
scroll to position [31, 105]
click at [834, 64] on div at bounding box center [845, 59] width 22 height 22
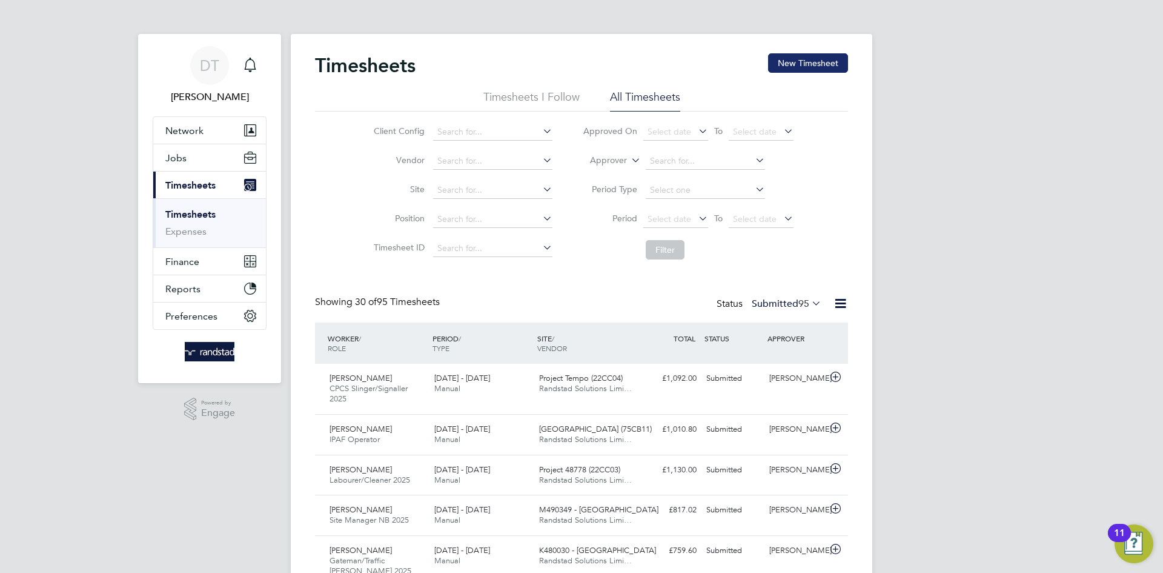
click at [819, 58] on button "New Timesheet" at bounding box center [808, 62] width 80 height 19
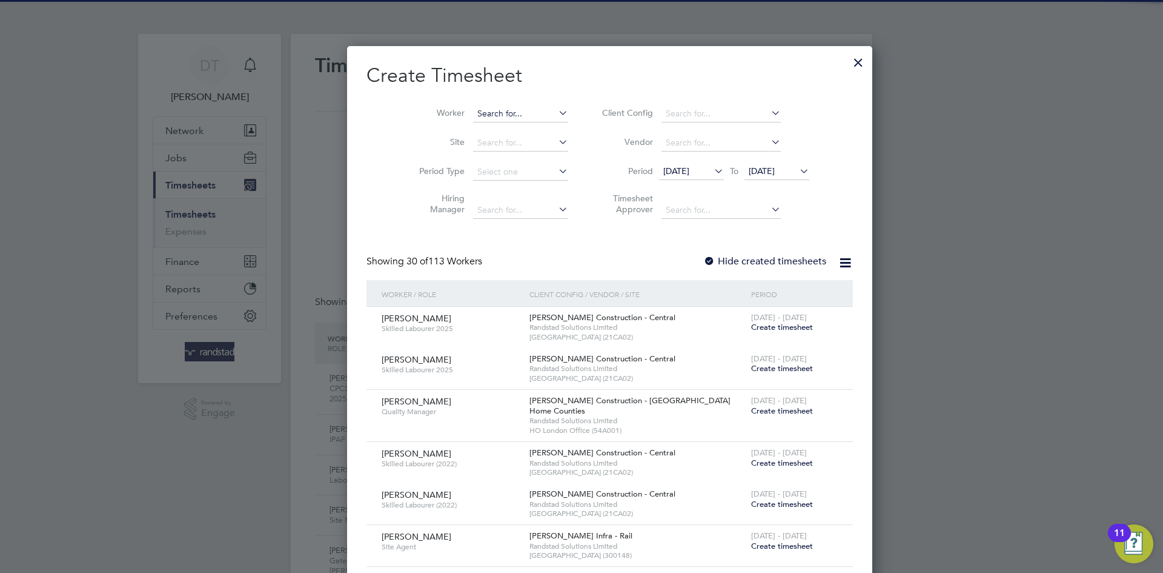
scroll to position [2339, 469]
click at [491, 114] on input at bounding box center [520, 113] width 95 height 17
type input "[PERSON_NAME]"
click at [522, 130] on b "[PERSON_NAME]" at bounding box center [557, 130] width 70 height 10
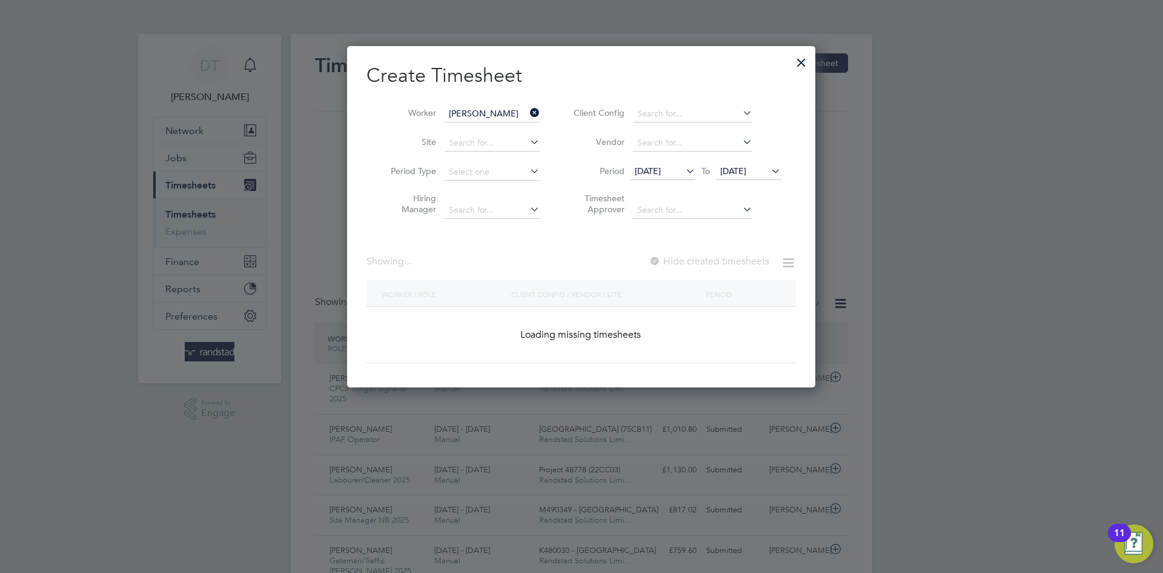
scroll to position [342, 469]
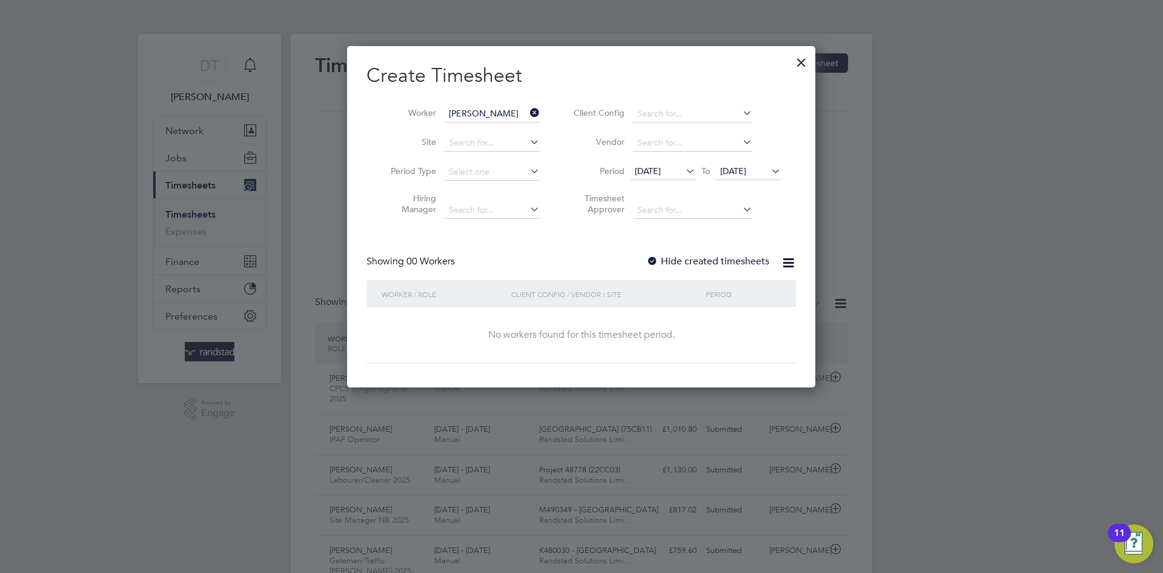
click at [693, 259] on label "Hide created timesheets" at bounding box center [707, 261] width 123 height 12
click at [729, 164] on span "[DATE]" at bounding box center [748, 172] width 65 height 16
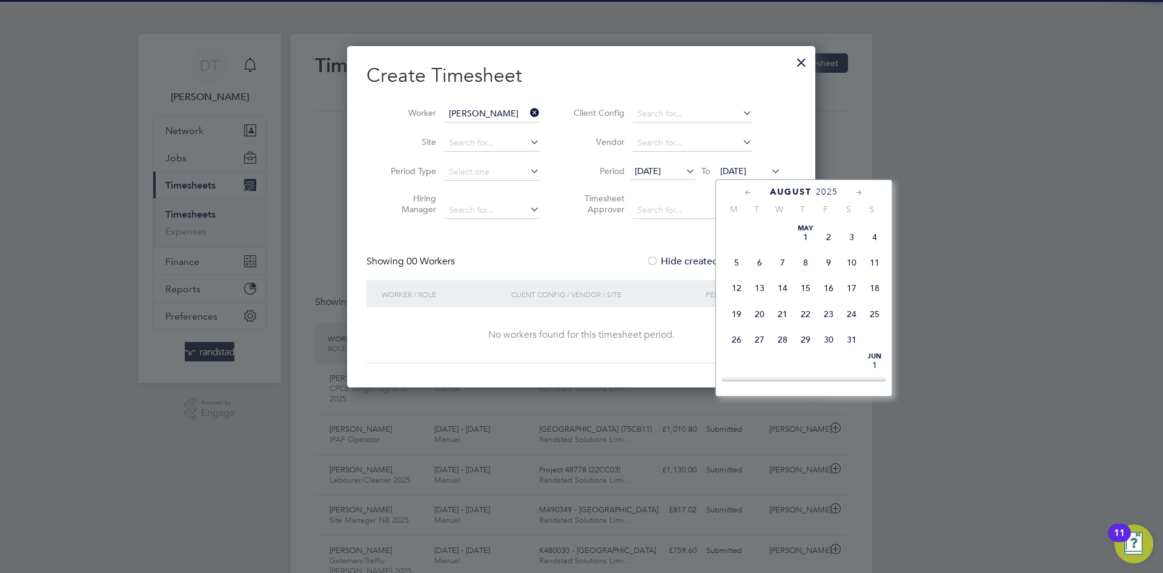
scroll to position [484, 0]
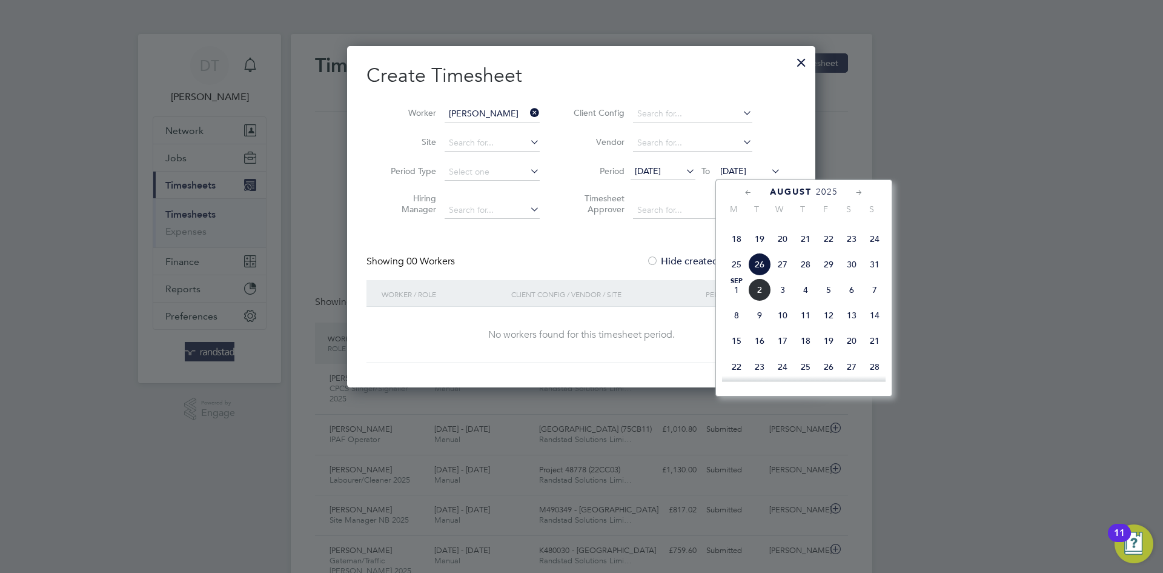
click at [756, 301] on span "2" at bounding box center [759, 289] width 23 height 23
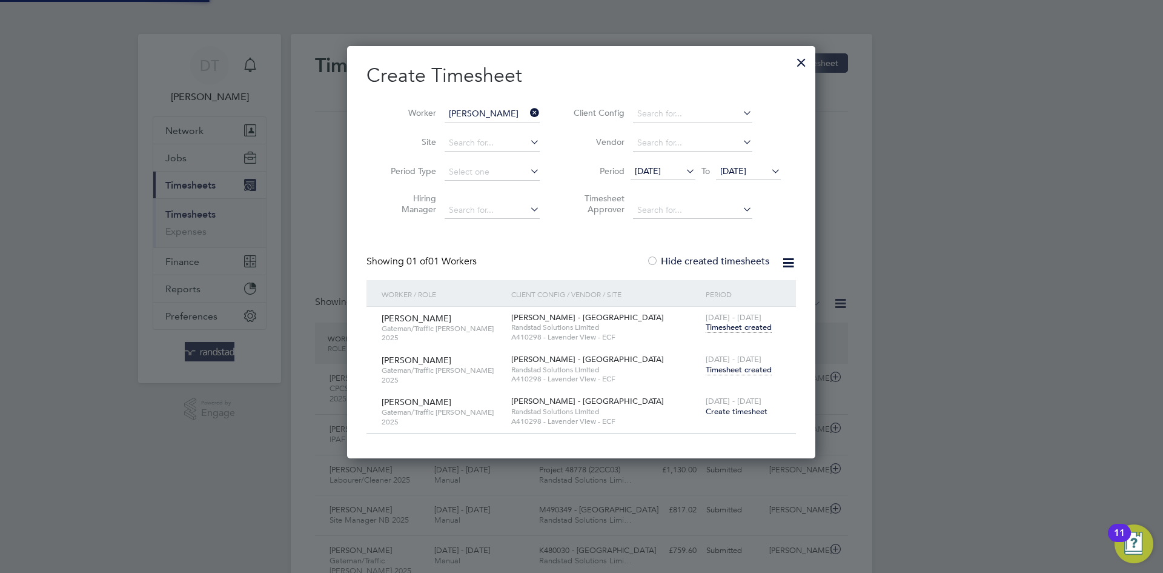
scroll to position [409, 469]
click at [730, 365] on span "Timesheet created" at bounding box center [739, 369] width 66 height 11
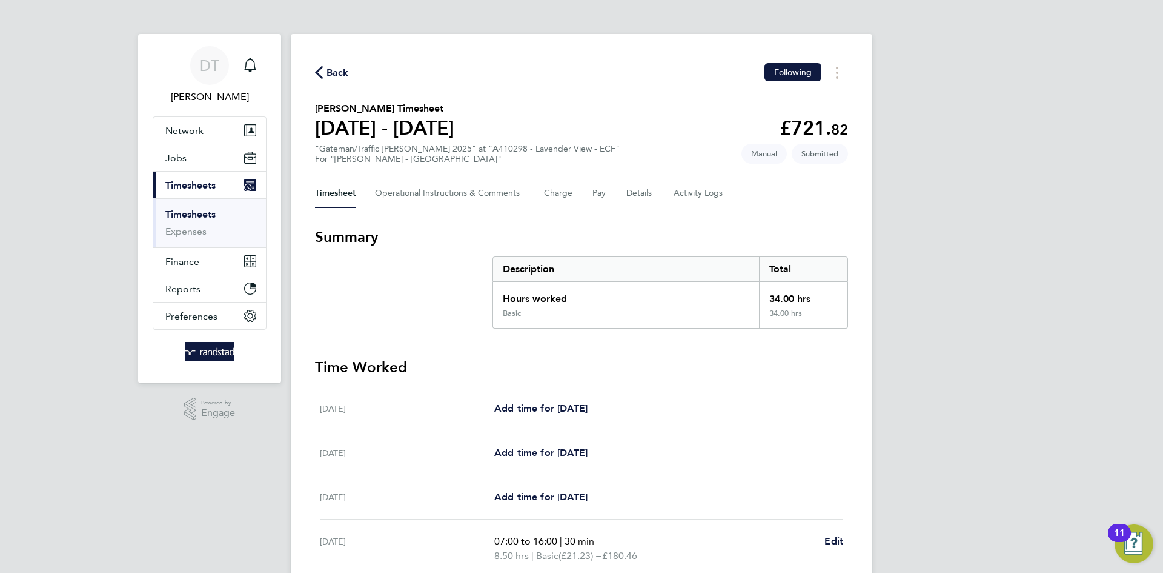
click at [194, 220] on li "Timesheets" at bounding box center [210, 216] width 91 height 17
click at [374, 194] on div "Timesheet Operational Instructions & Comments Charge Pay Details Activity Logs" at bounding box center [581, 193] width 533 height 29
click at [390, 200] on Comments-tab "Operational Instructions & Comments" at bounding box center [450, 193] width 150 height 29
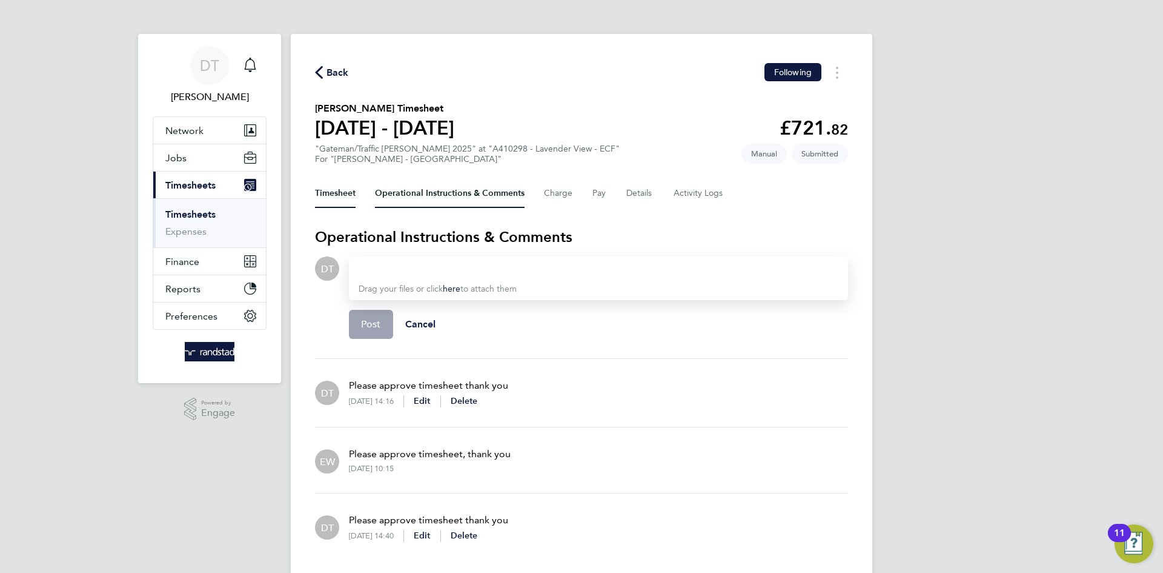
click at [335, 188] on button "Timesheet" at bounding box center [335, 193] width 41 height 29
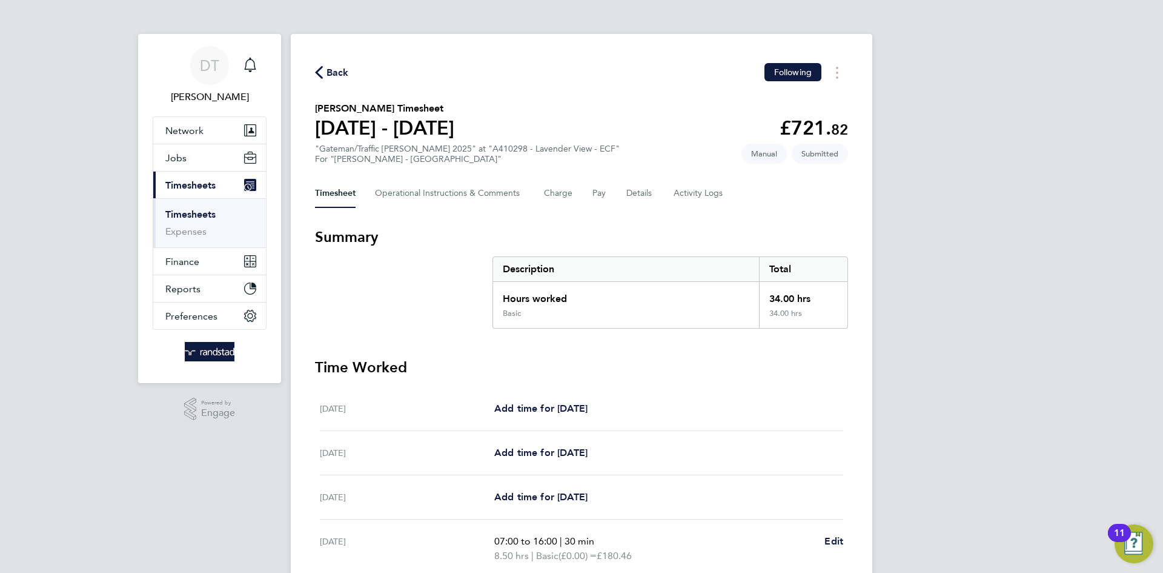
click at [327, 71] on span "Back" at bounding box center [338, 72] width 22 height 15
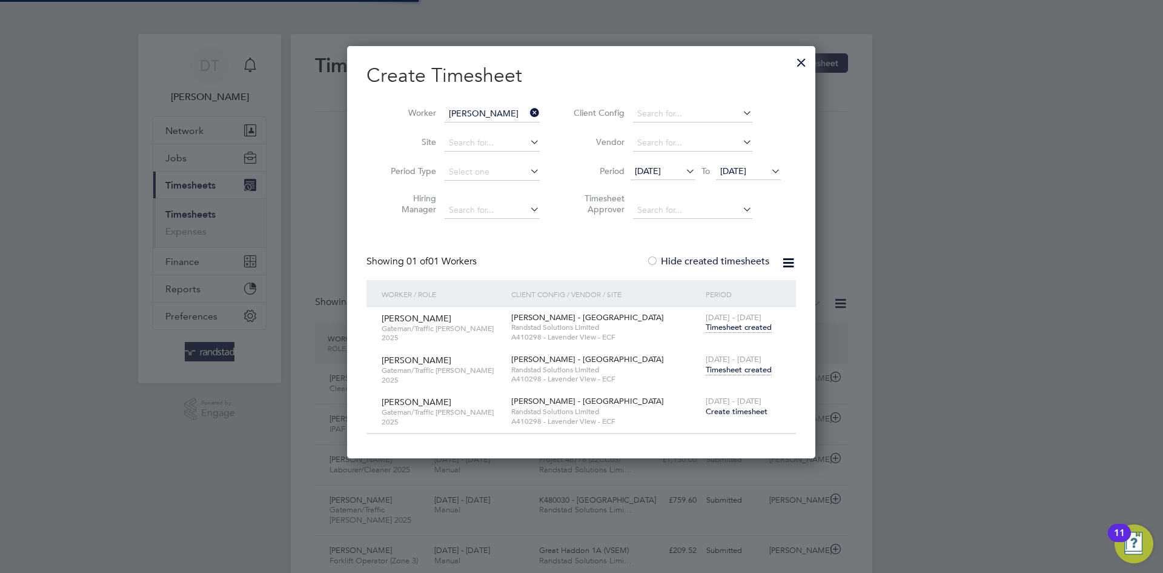
scroll to position [31, 105]
click at [793, 65] on div at bounding box center [802, 59] width 22 height 22
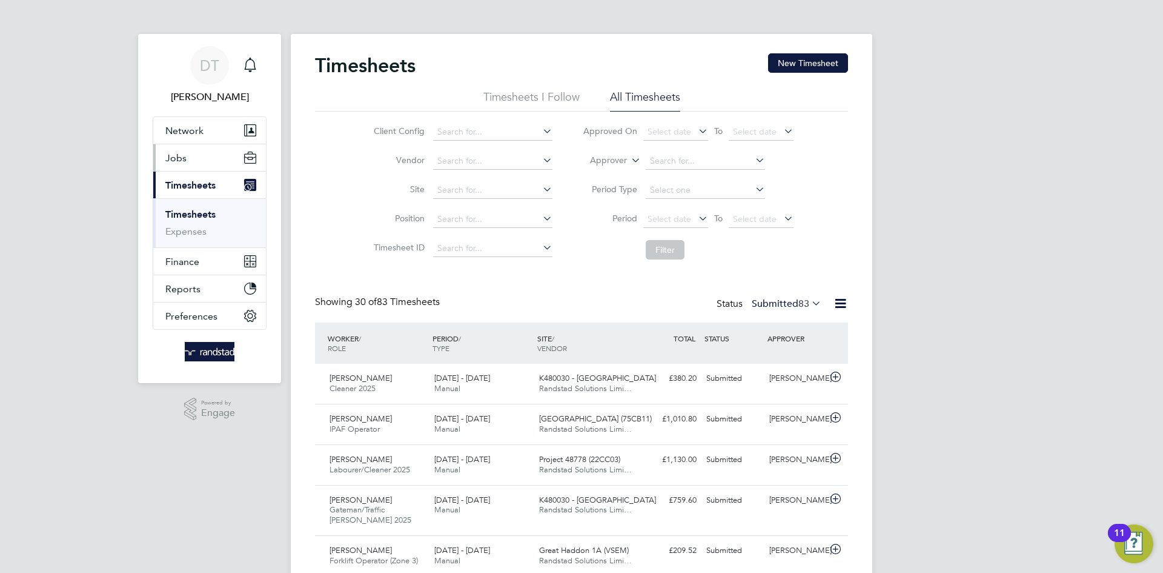
click at [181, 164] on button "Jobs" at bounding box center [209, 157] width 113 height 27
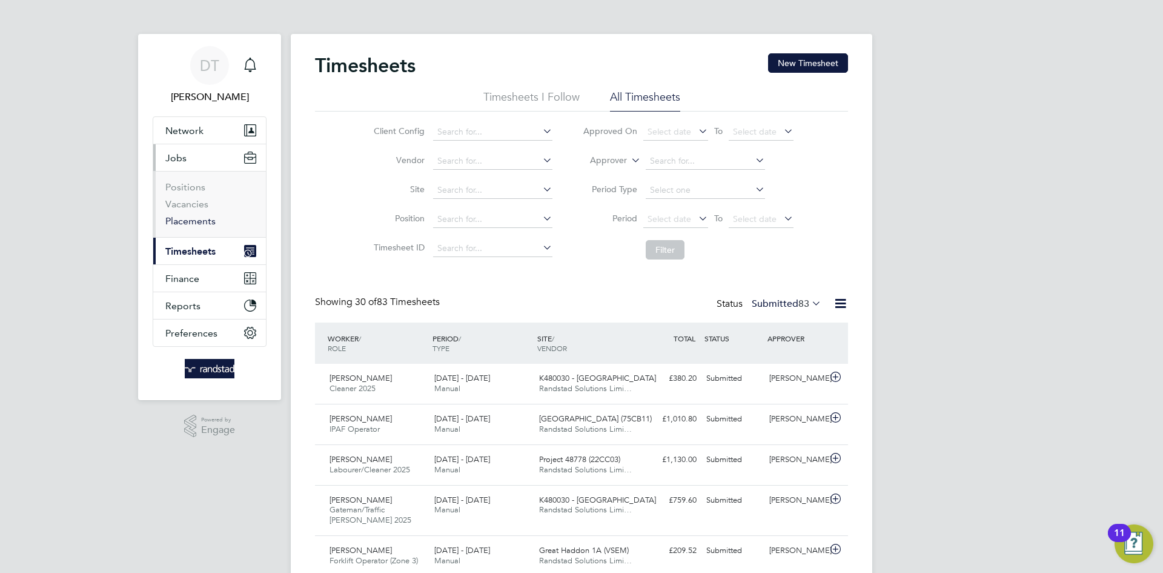
click at [190, 215] on link "Placements" at bounding box center [190, 221] width 50 height 12
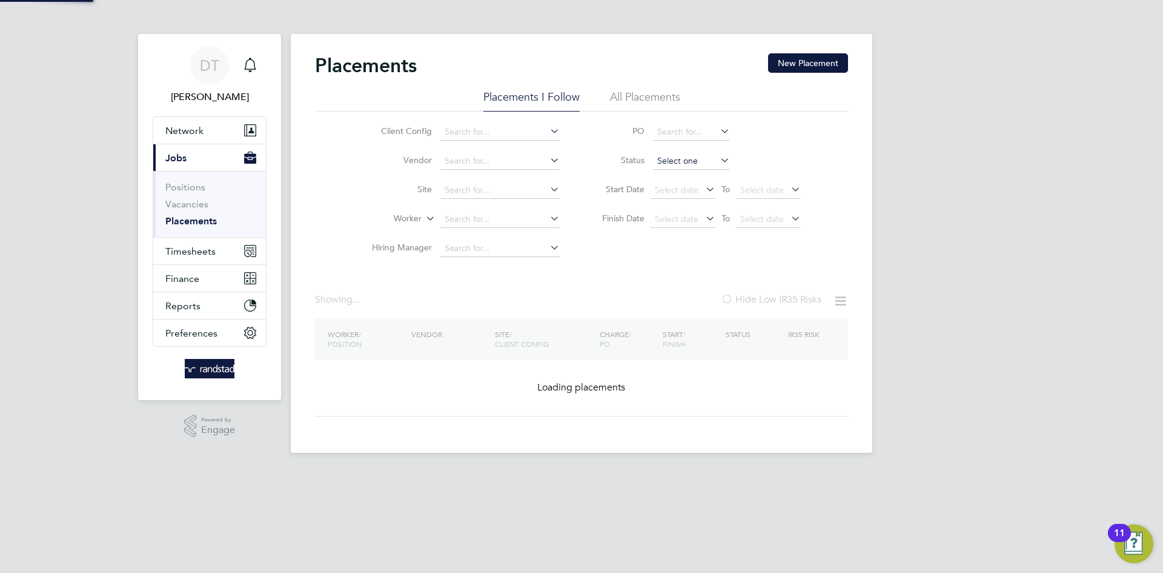
click at [677, 162] on input at bounding box center [691, 161] width 77 height 17
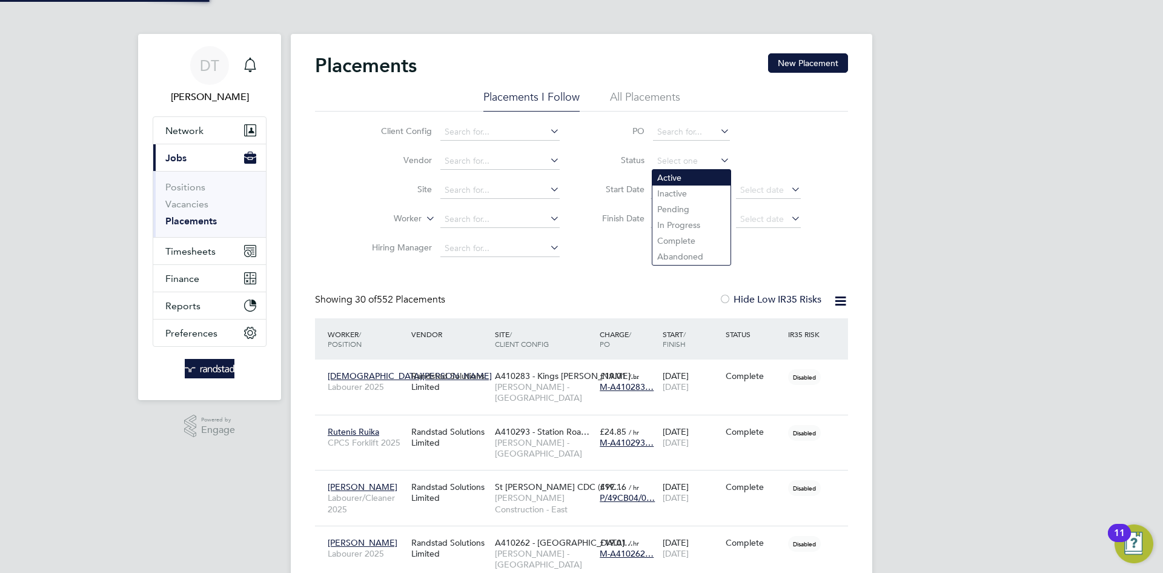
scroll to position [35, 105]
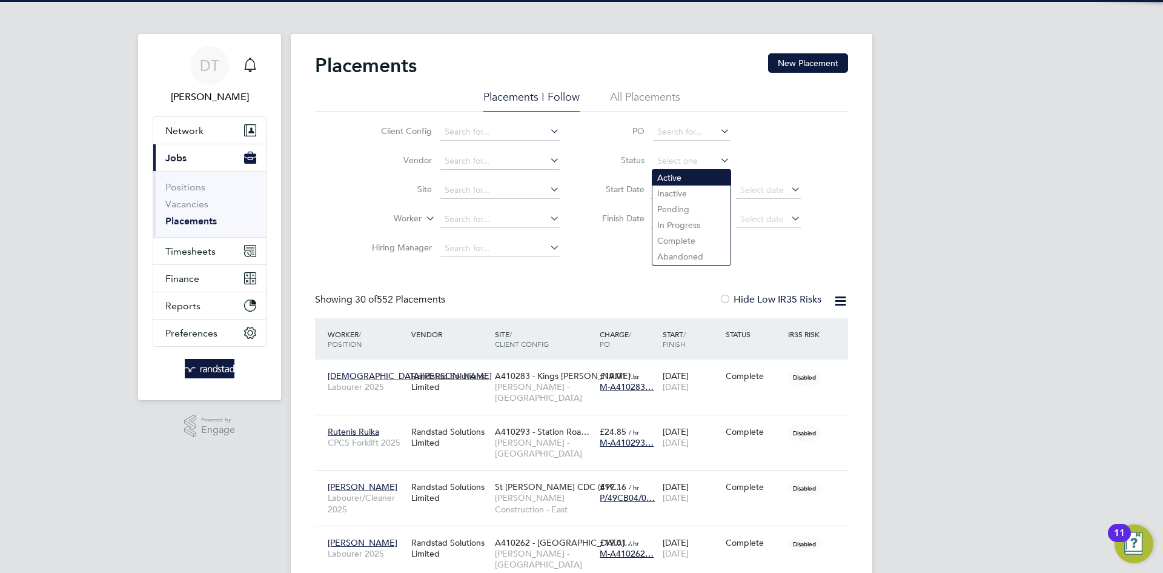
click at [676, 178] on li "Active" at bounding box center [692, 178] width 78 height 16
type input "Active"
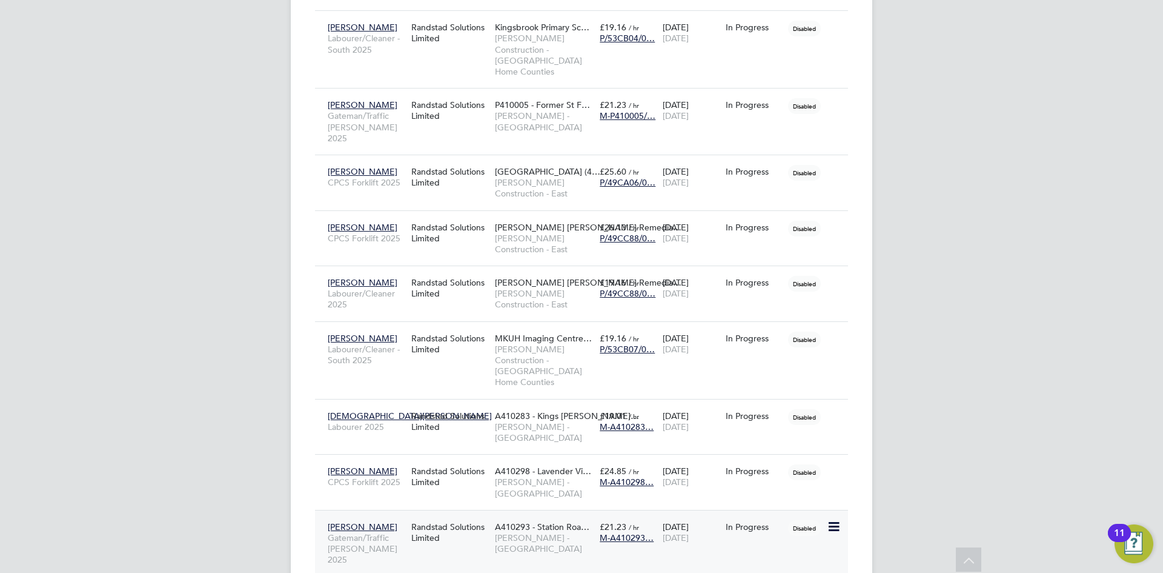
click at [525, 532] on span "[PERSON_NAME] - [GEOGRAPHIC_DATA]" at bounding box center [544, 543] width 99 height 22
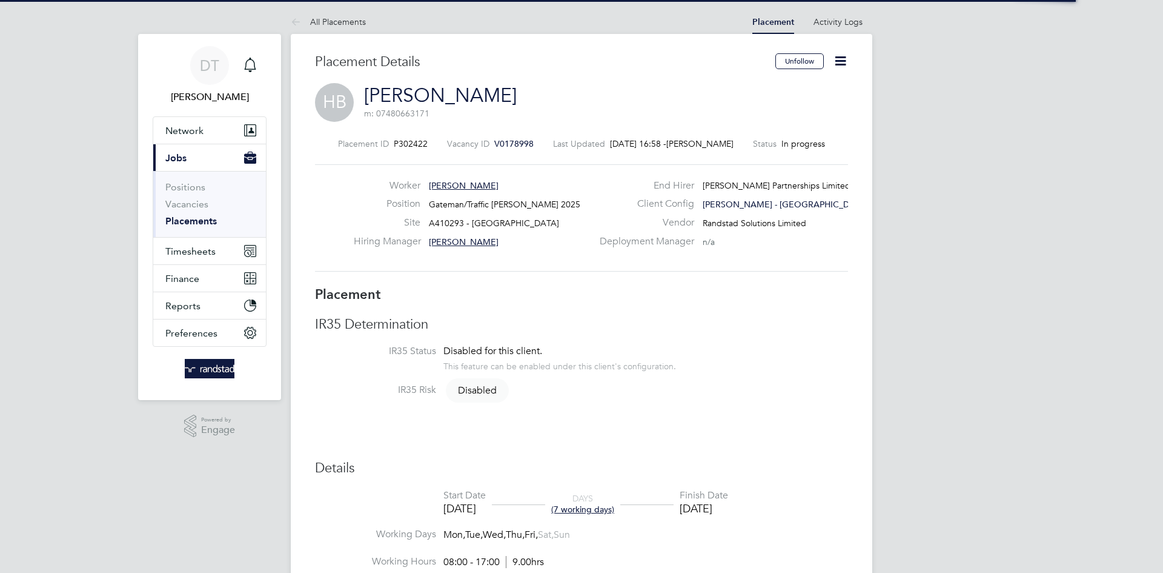
click at [842, 61] on icon at bounding box center [840, 60] width 15 height 15
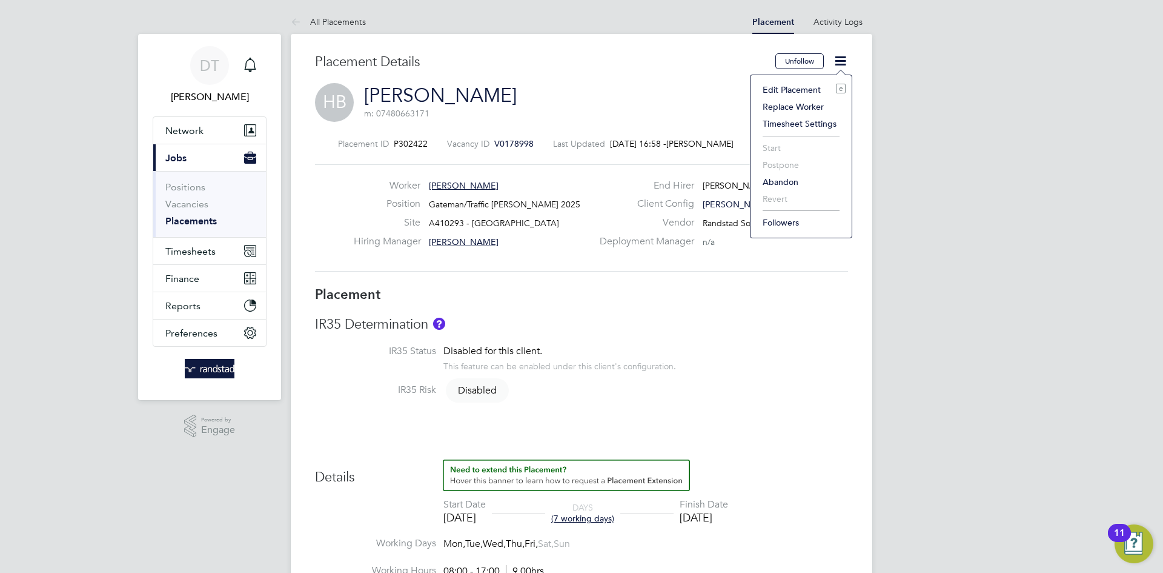
click at [808, 87] on li "Edit Placement e" at bounding box center [801, 89] width 89 height 17
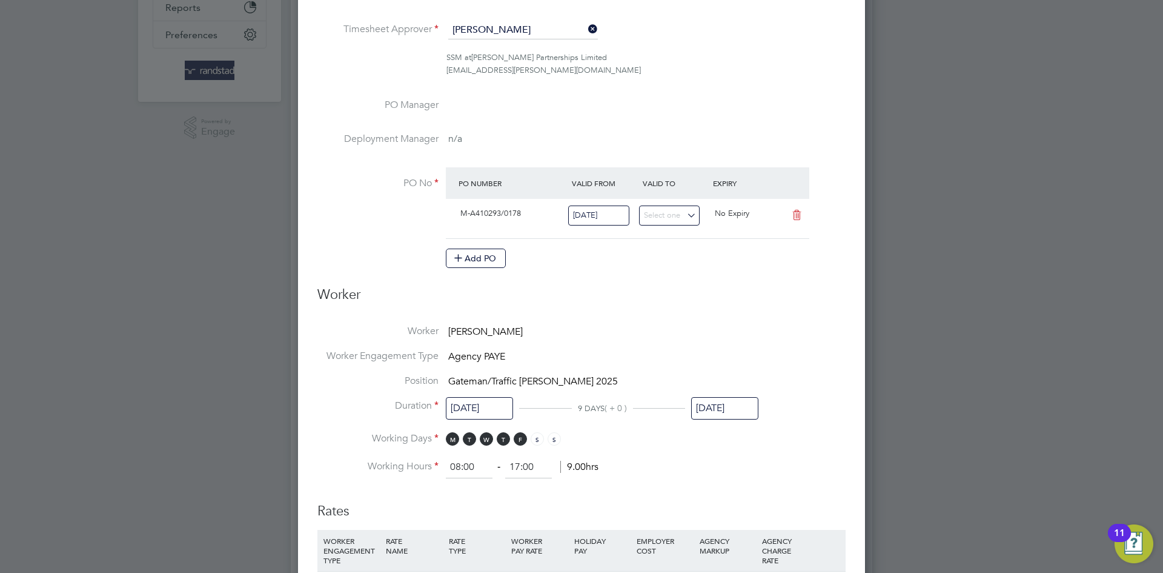
click at [722, 403] on input "[DATE]" at bounding box center [724, 408] width 67 height 22
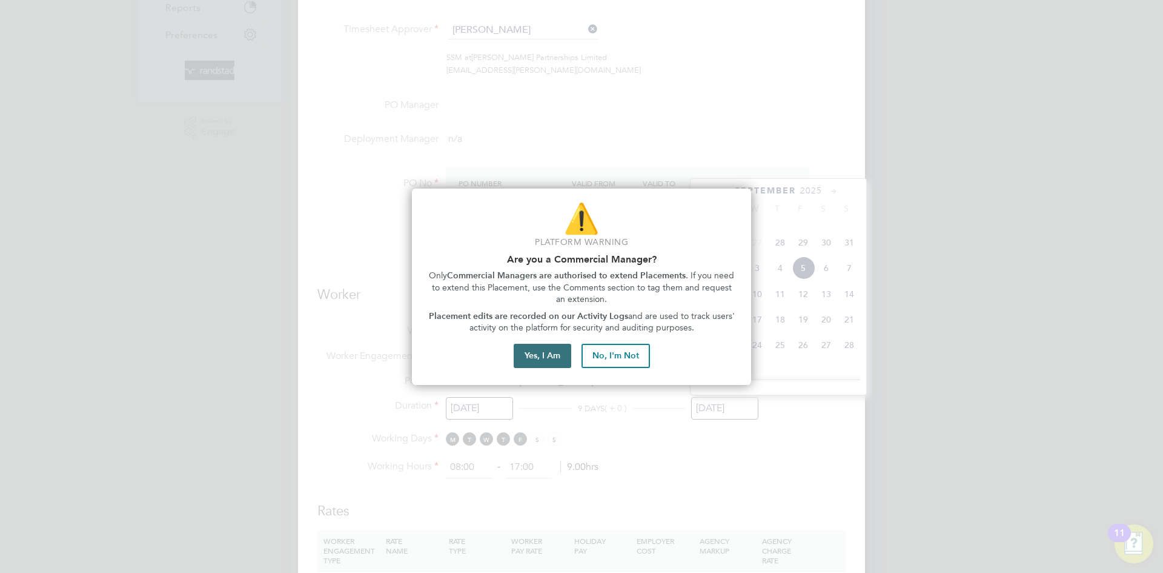
click at [553, 351] on button "Yes, I Am" at bounding box center [543, 356] width 58 height 24
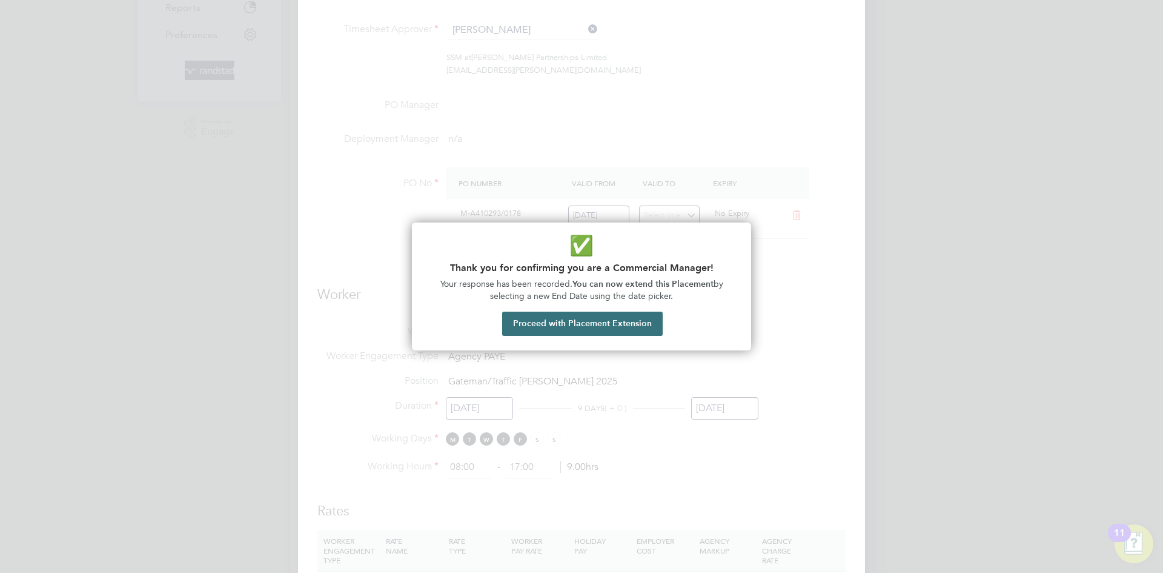
click at [580, 327] on button "Proceed with Placement Extension" at bounding box center [582, 323] width 161 height 24
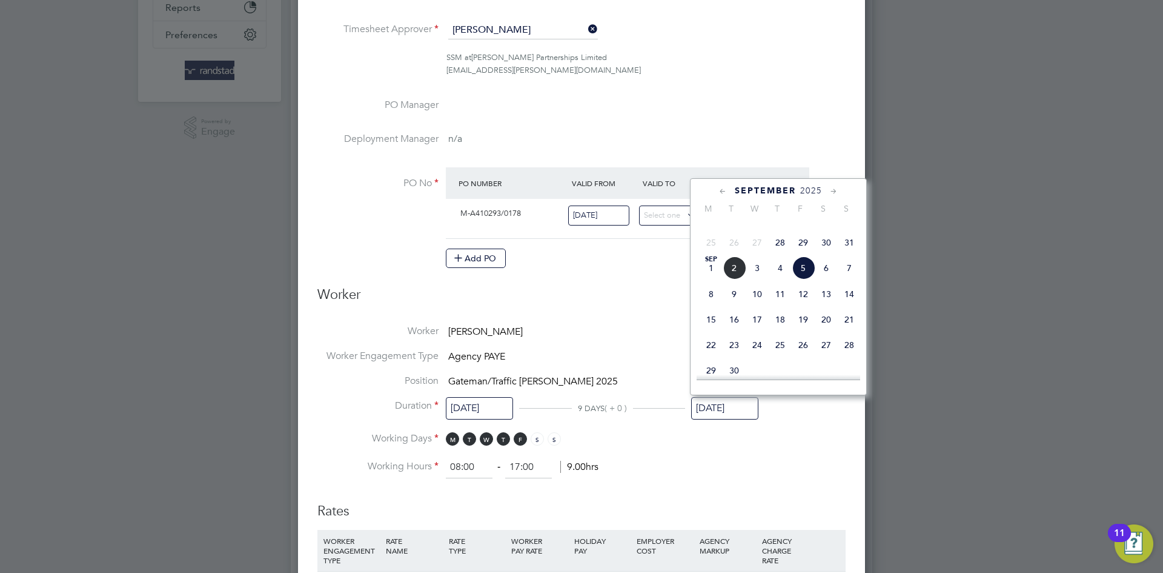
click at [713, 279] on span "Sep 1" at bounding box center [711, 267] width 23 height 23
type input "[DATE]"
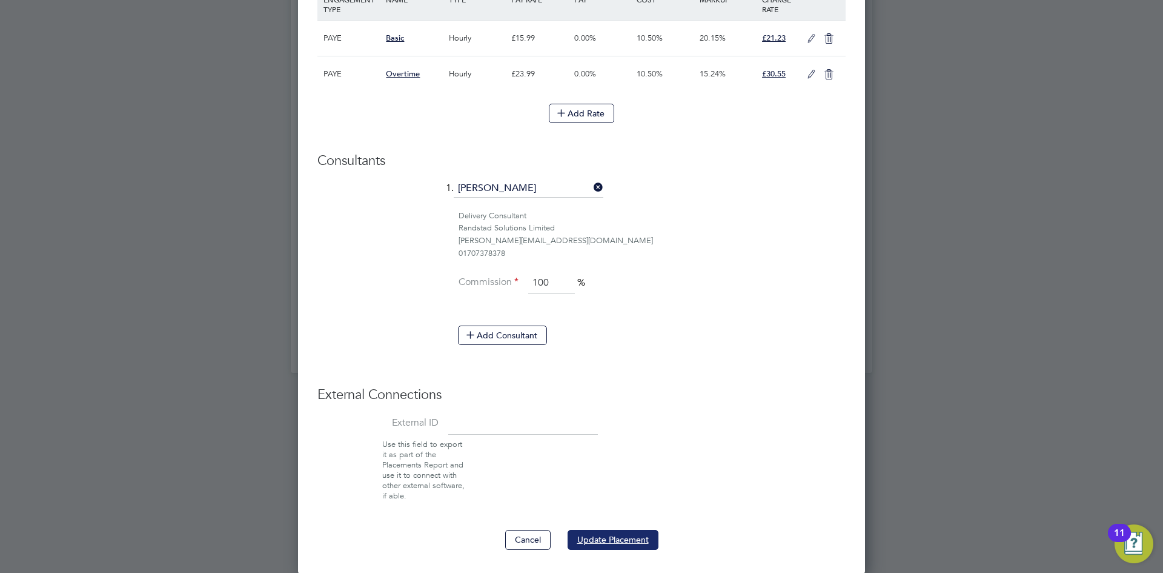
click at [619, 530] on button "Update Placement" at bounding box center [613, 539] width 91 height 19
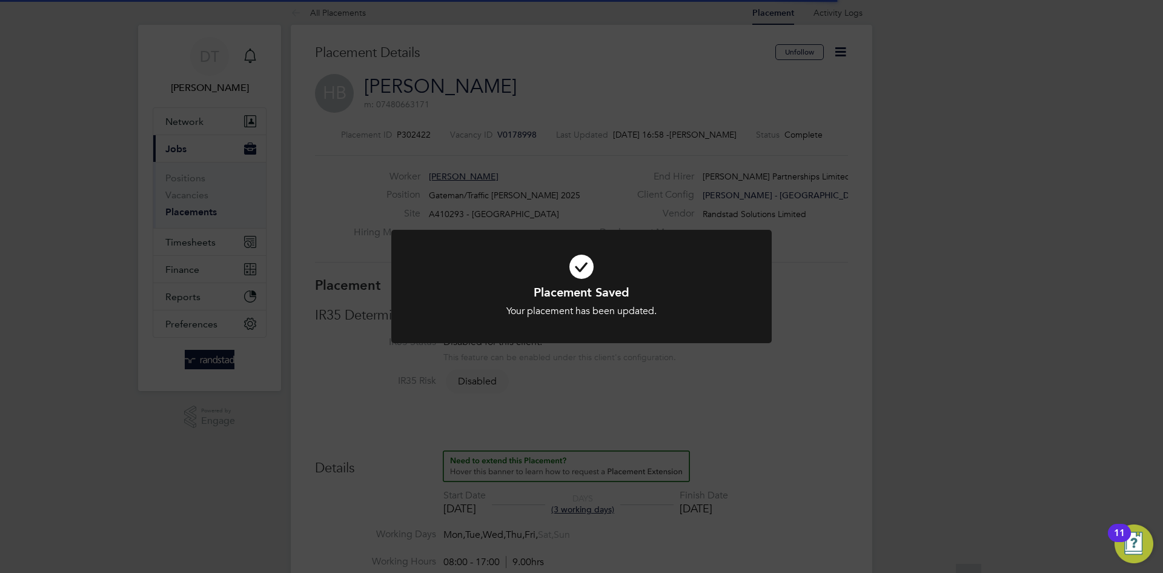
click at [232, 138] on div "Placement Saved Your placement has been updated. Cancel Okay" at bounding box center [581, 286] width 1163 height 573
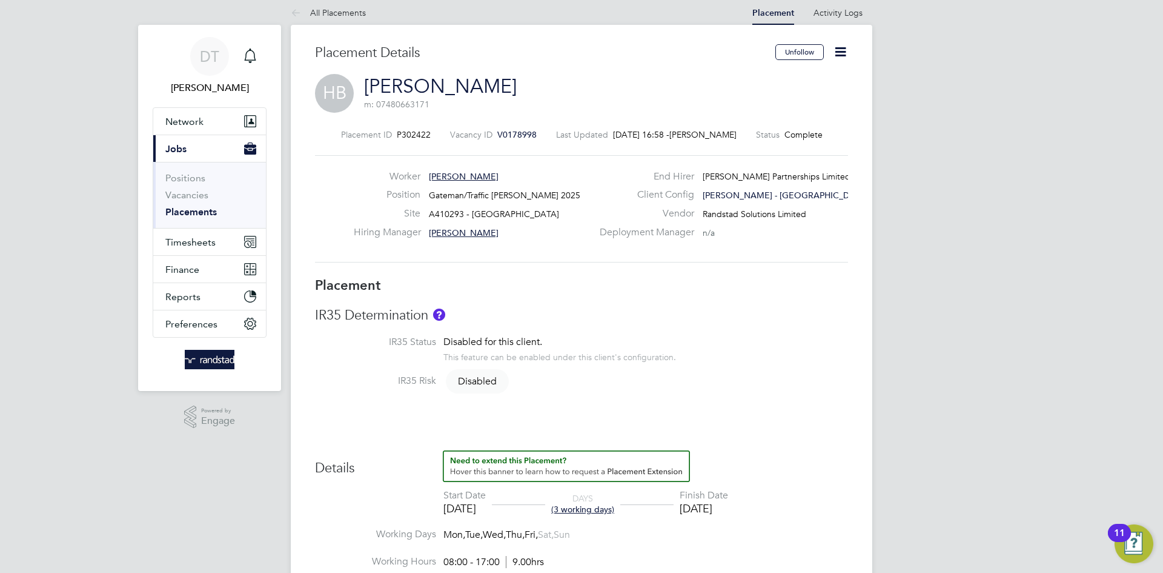
click at [187, 216] on link "Placements" at bounding box center [190, 212] width 51 height 12
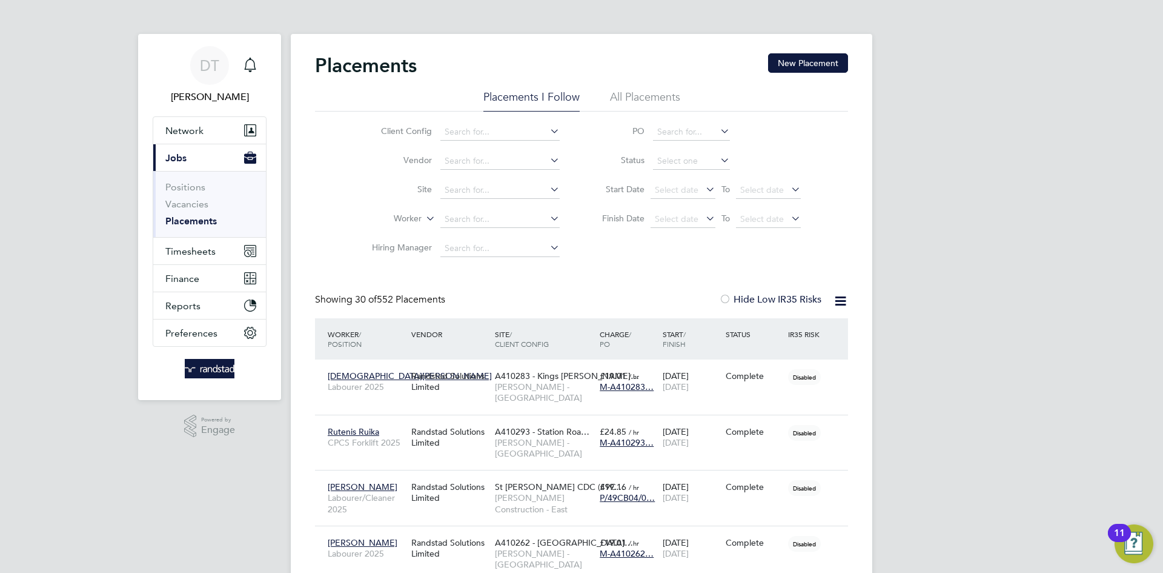
scroll to position [45, 84]
click at [705, 159] on input at bounding box center [691, 161] width 77 height 17
click at [672, 176] on li "Active" at bounding box center [692, 178] width 78 height 16
type input "Active"
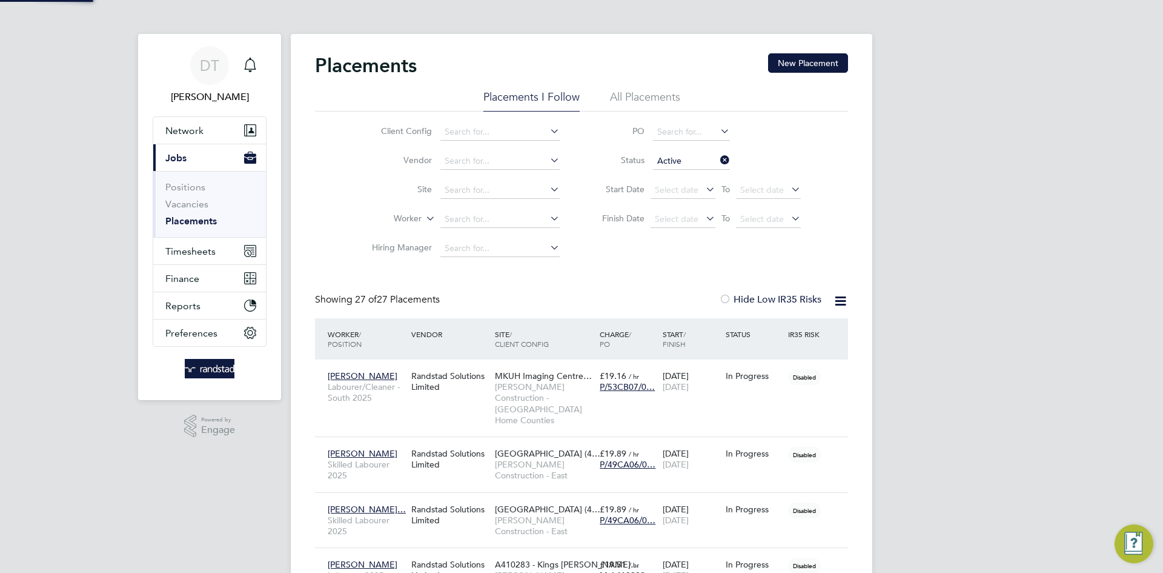
scroll to position [45, 105]
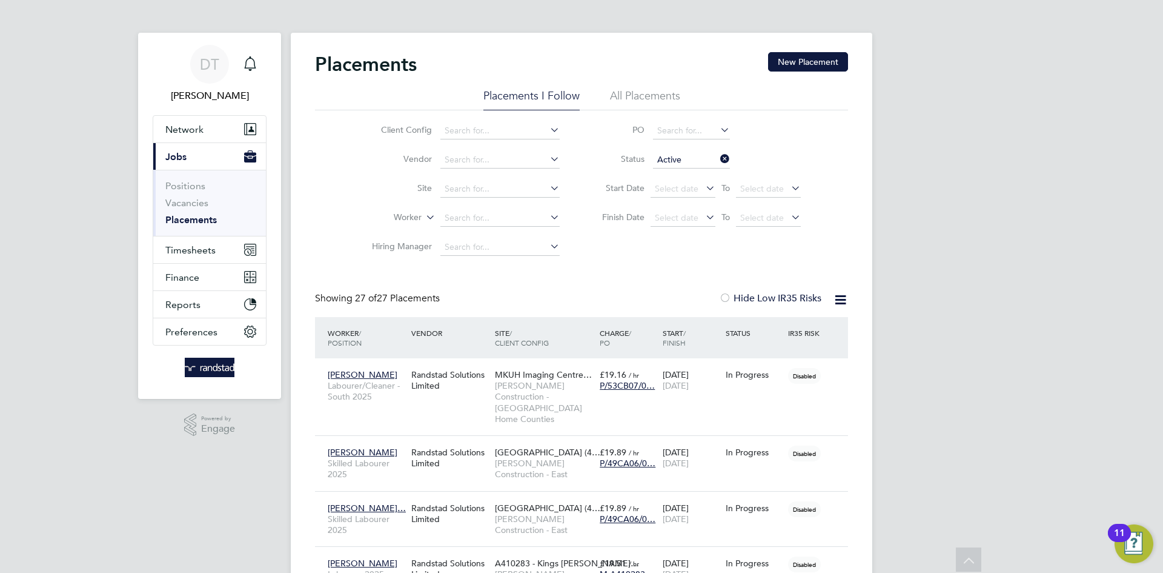
scroll to position [0, 0]
click at [202, 238] on button "Timesheets" at bounding box center [209, 251] width 113 height 27
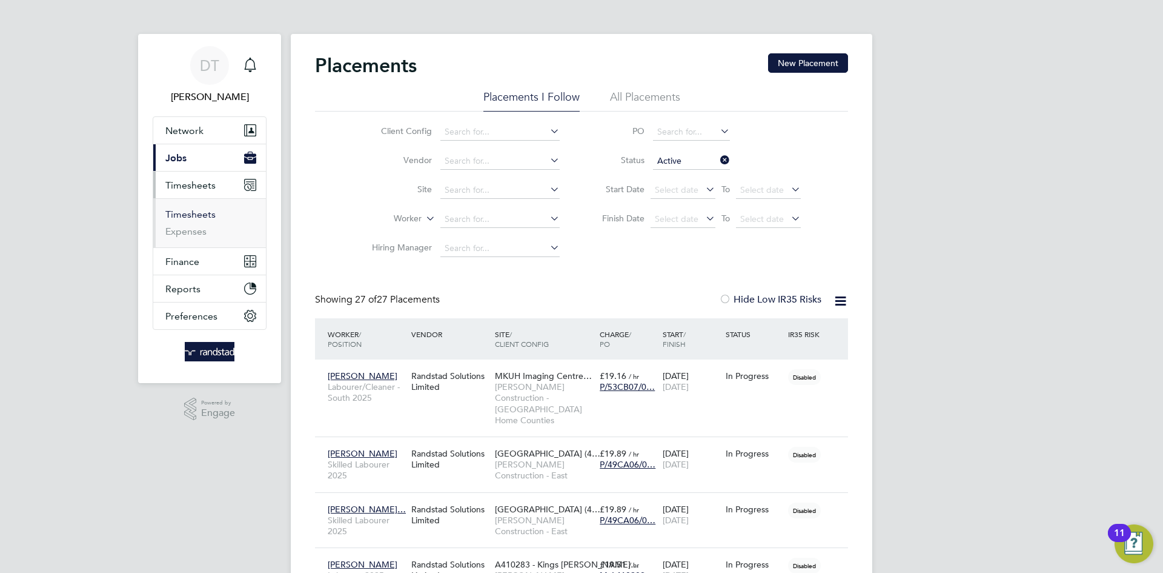
click at [190, 216] on link "Timesheets" at bounding box center [190, 214] width 50 height 12
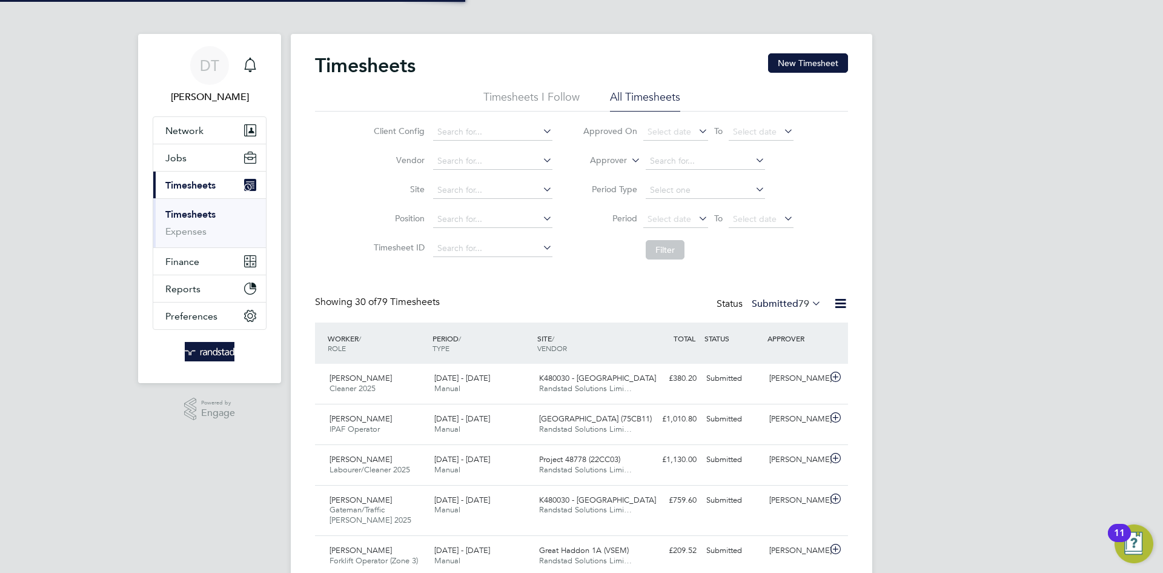
scroll to position [31, 105]
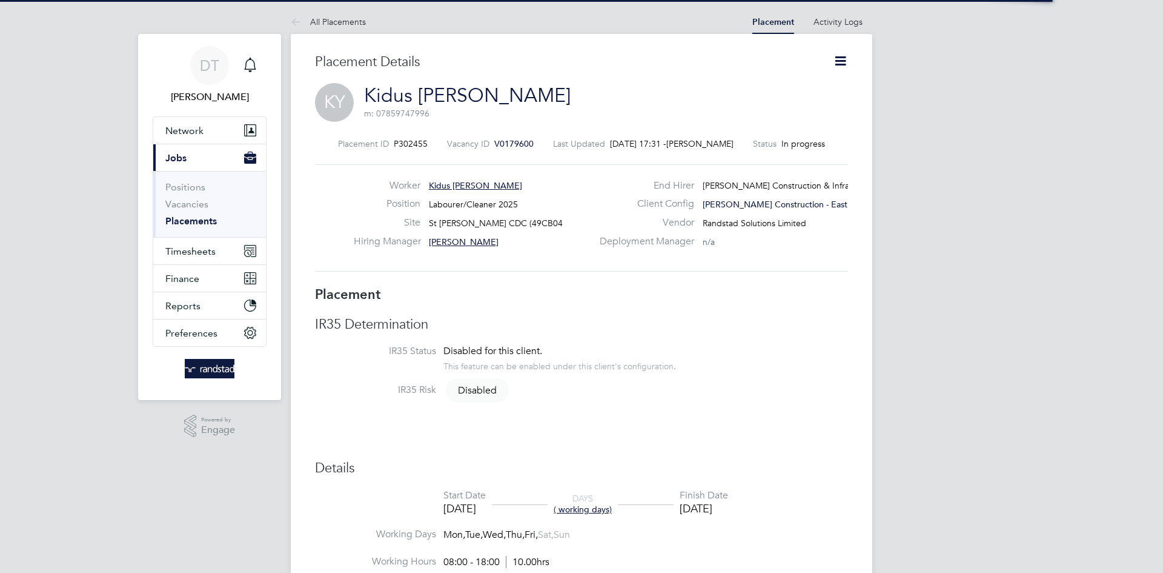
click at [845, 59] on icon at bounding box center [840, 60] width 15 height 15
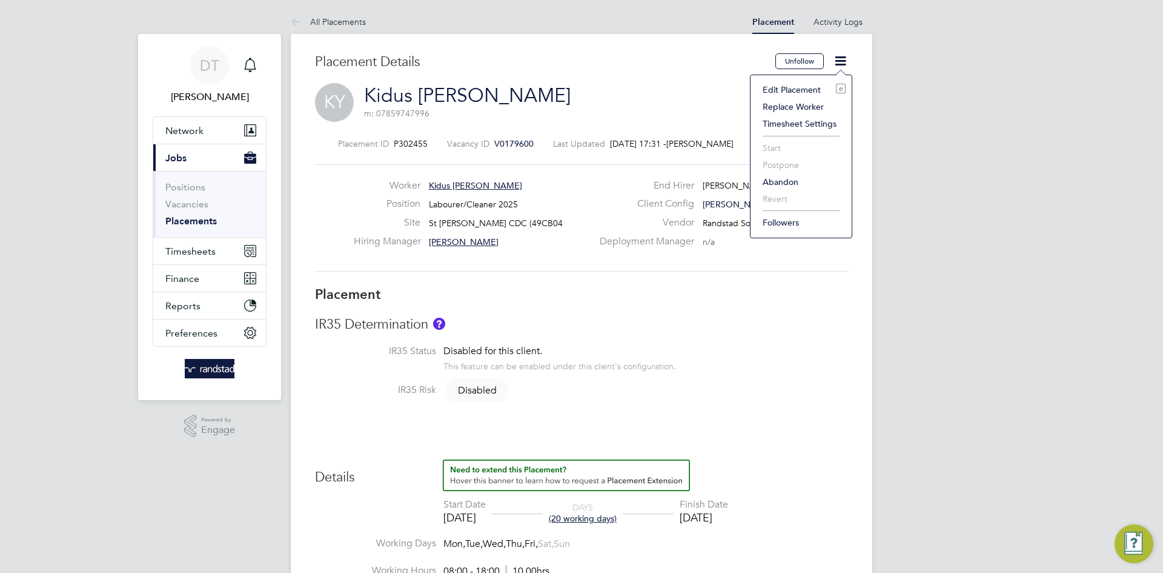
click at [808, 96] on li "Edit Placement e" at bounding box center [801, 89] width 89 height 17
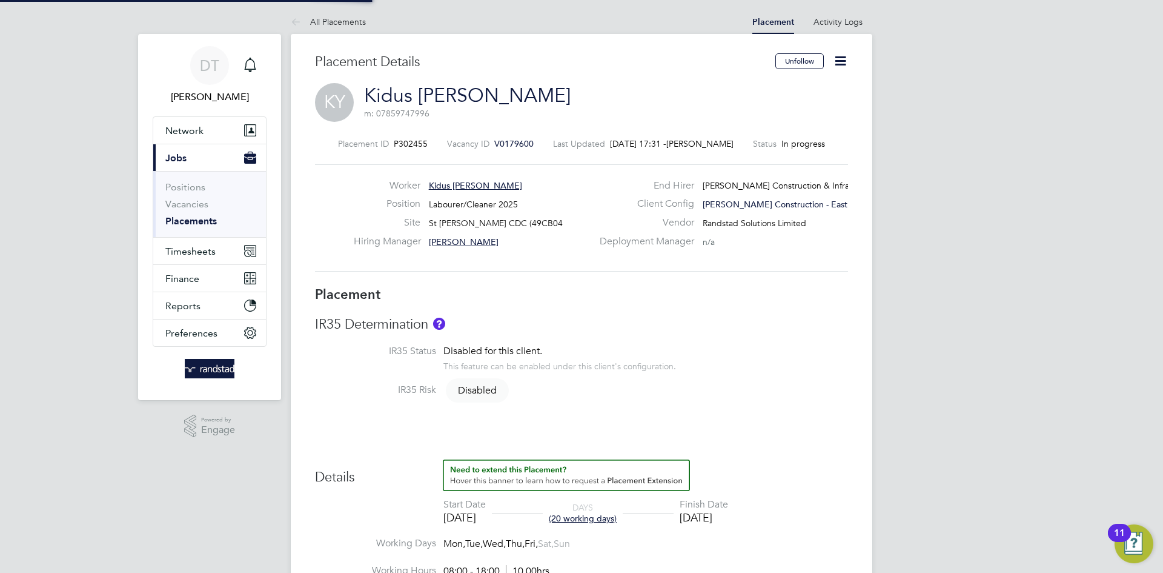
type input "Charlie Fix"
type input "[DATE]"
type input "08:00"
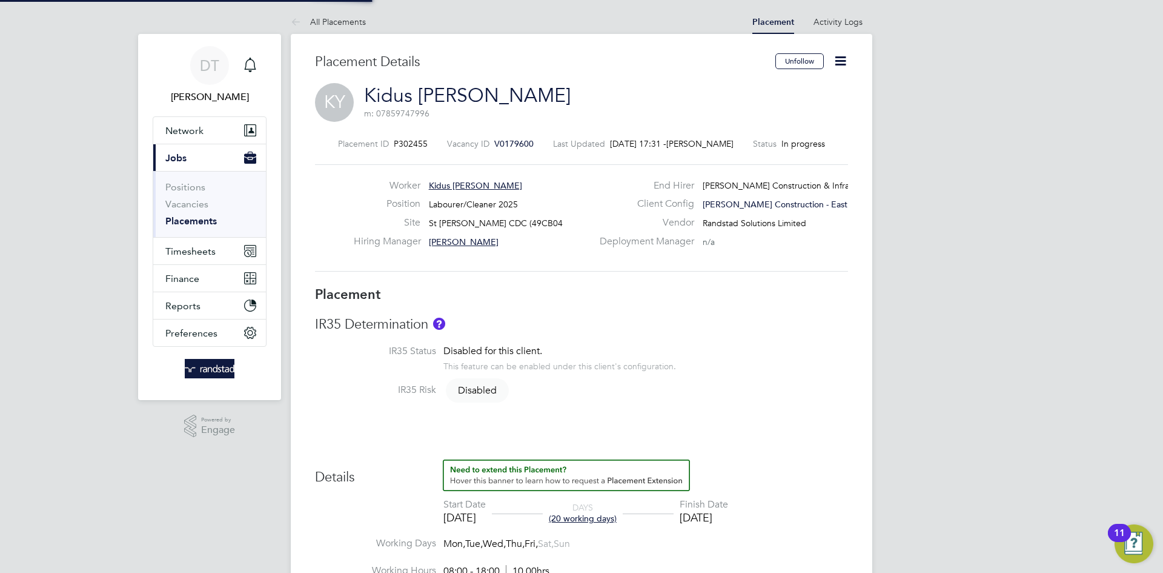
type input "18:00"
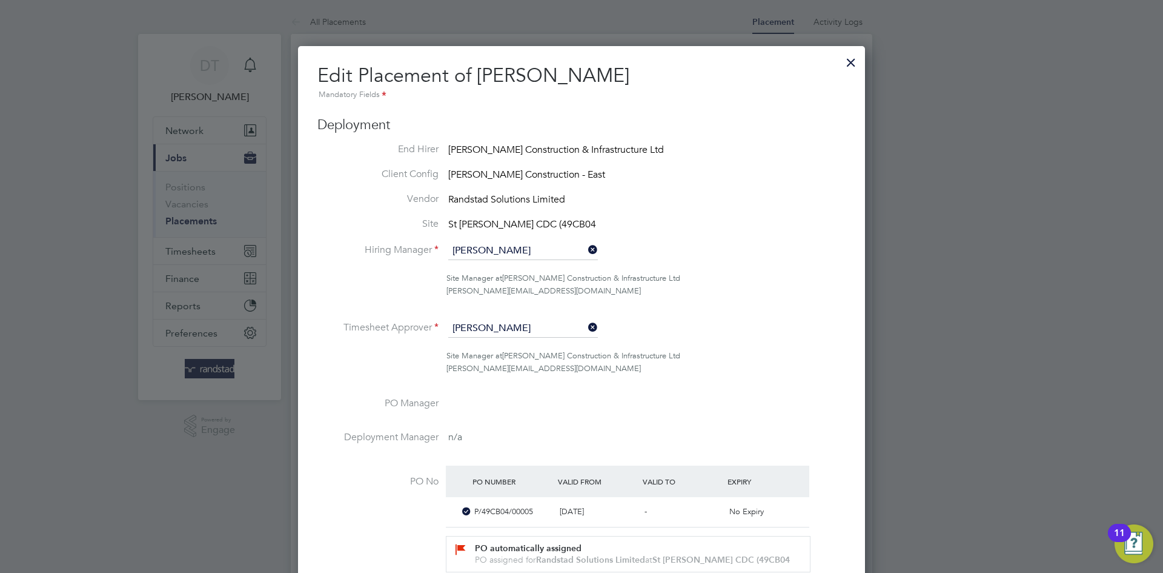
click at [851, 68] on div at bounding box center [851, 59] width 22 height 22
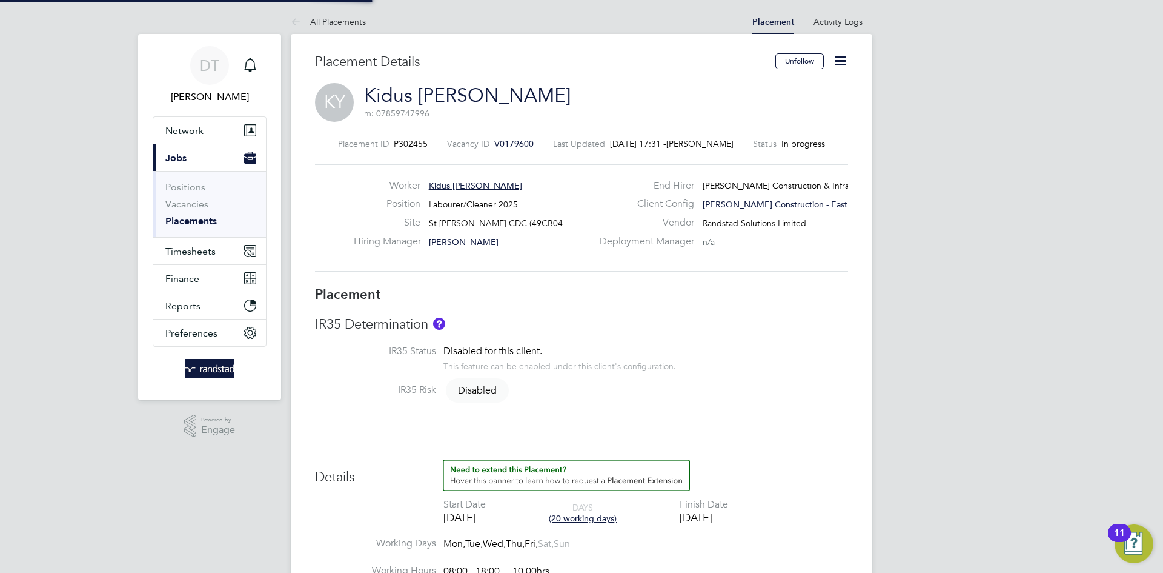
click at [842, 62] on icon at bounding box center [840, 60] width 15 height 15
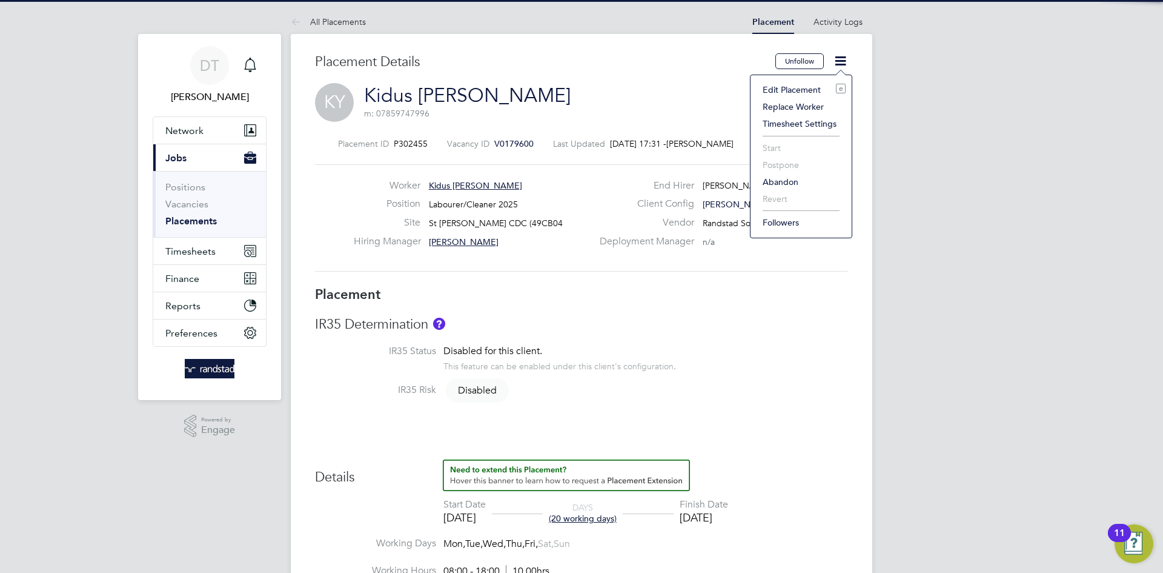
click at [808, 85] on li "Edit Placement e" at bounding box center [801, 89] width 89 height 17
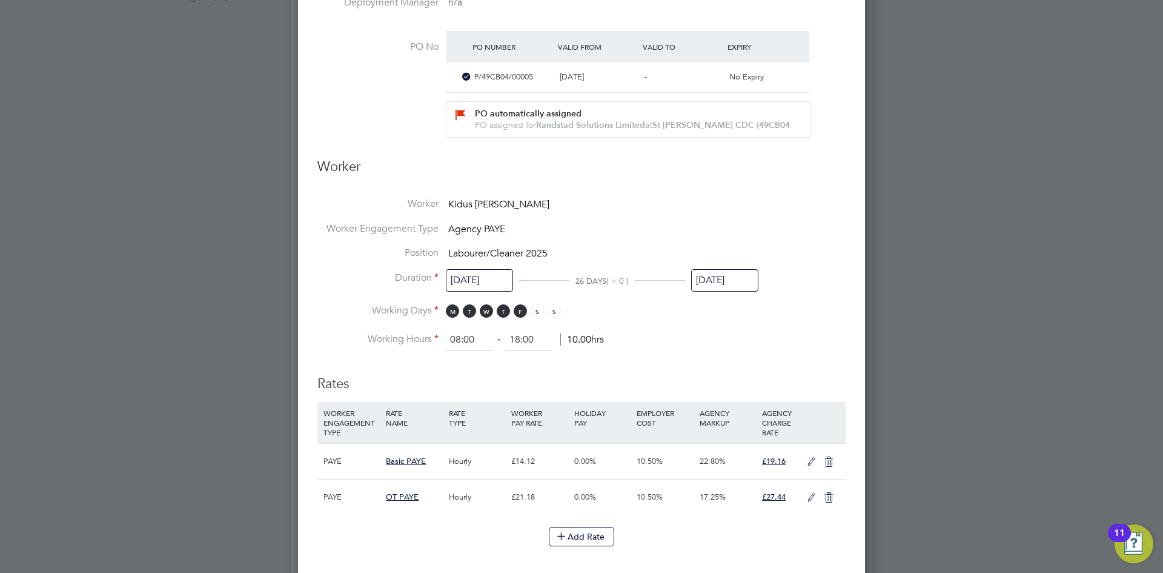
click at [729, 278] on input "[DATE]" at bounding box center [724, 280] width 67 height 22
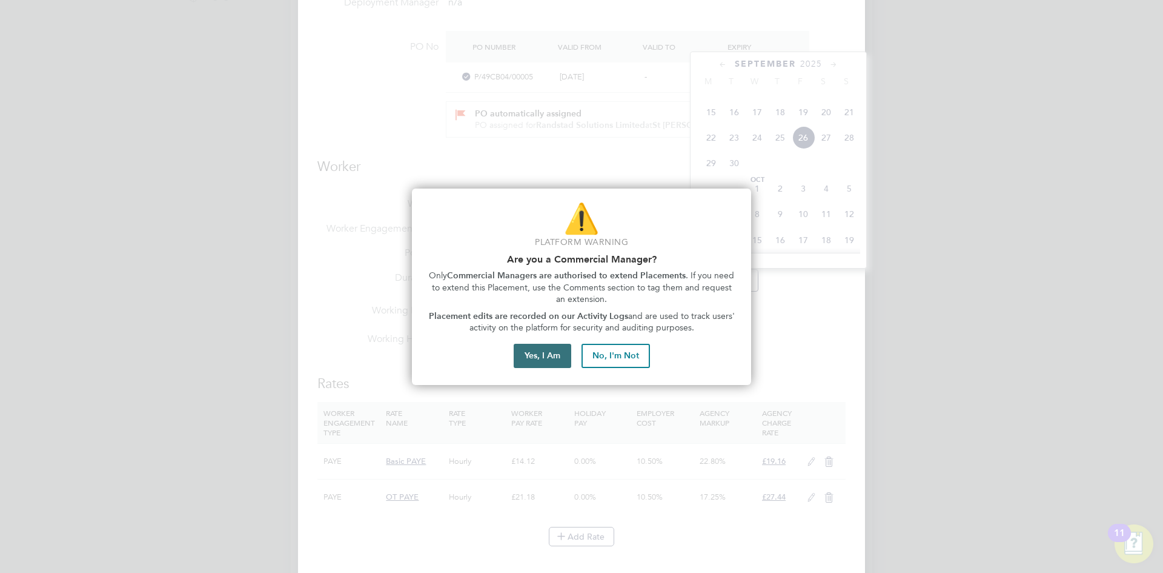
click at [548, 353] on button "Yes, I Am" at bounding box center [543, 356] width 58 height 24
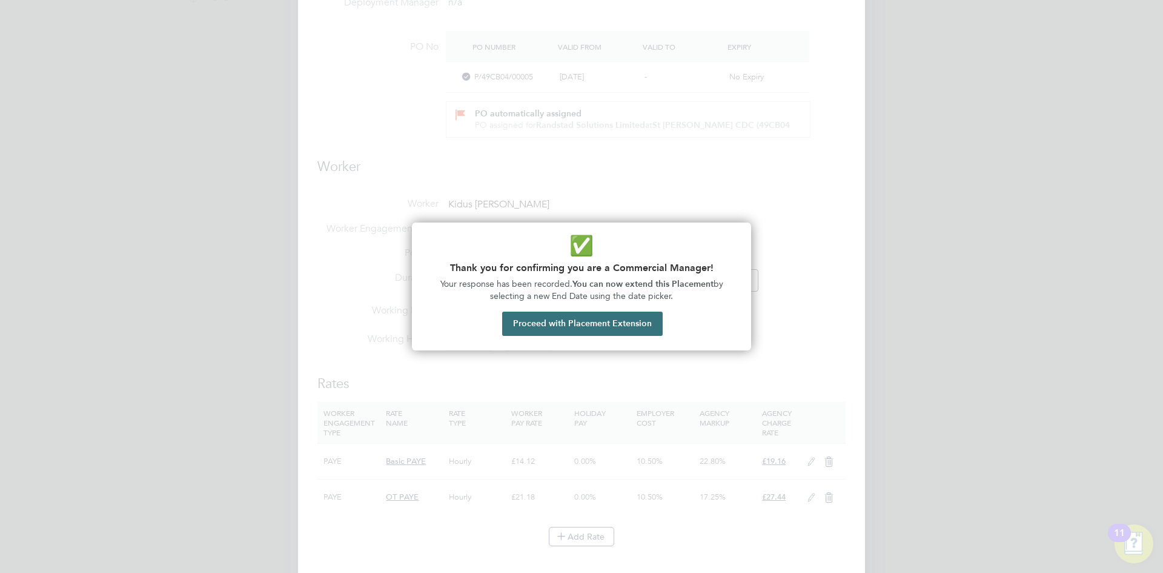
click at [595, 316] on button "Proceed with Placement Extension" at bounding box center [582, 323] width 161 height 24
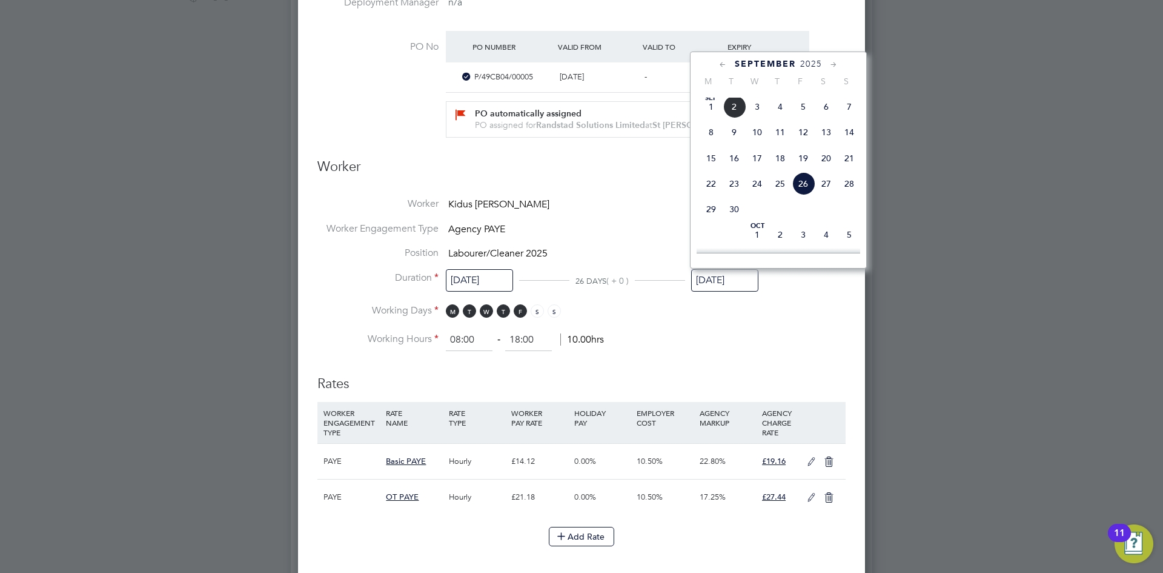
click at [737, 118] on span "2" at bounding box center [734, 106] width 23 height 23
type input "[DATE]"
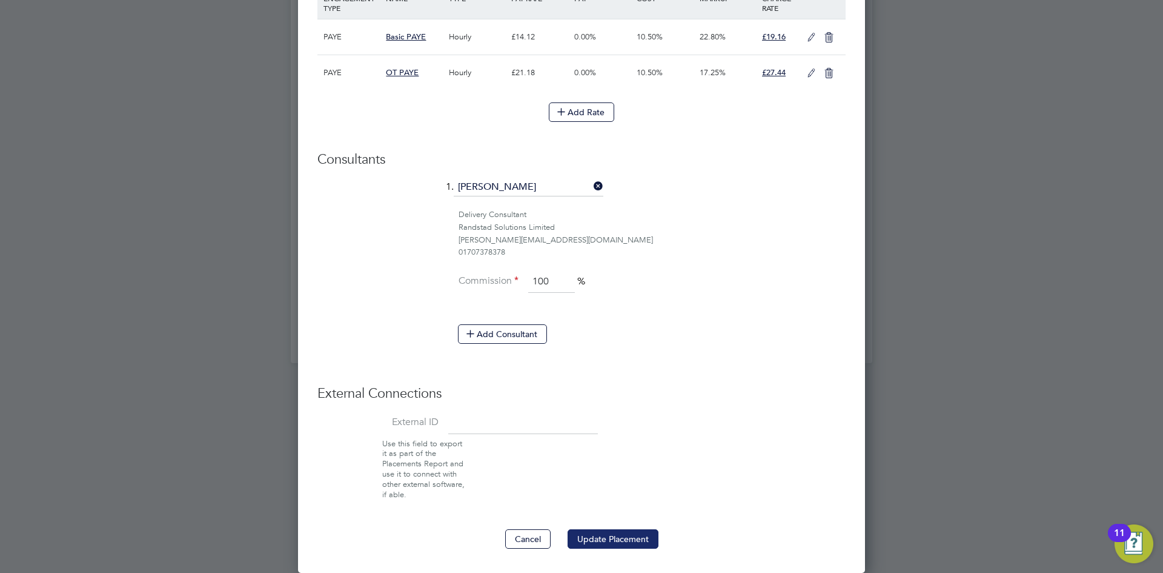
click at [626, 534] on button "Update Placement" at bounding box center [613, 538] width 91 height 19
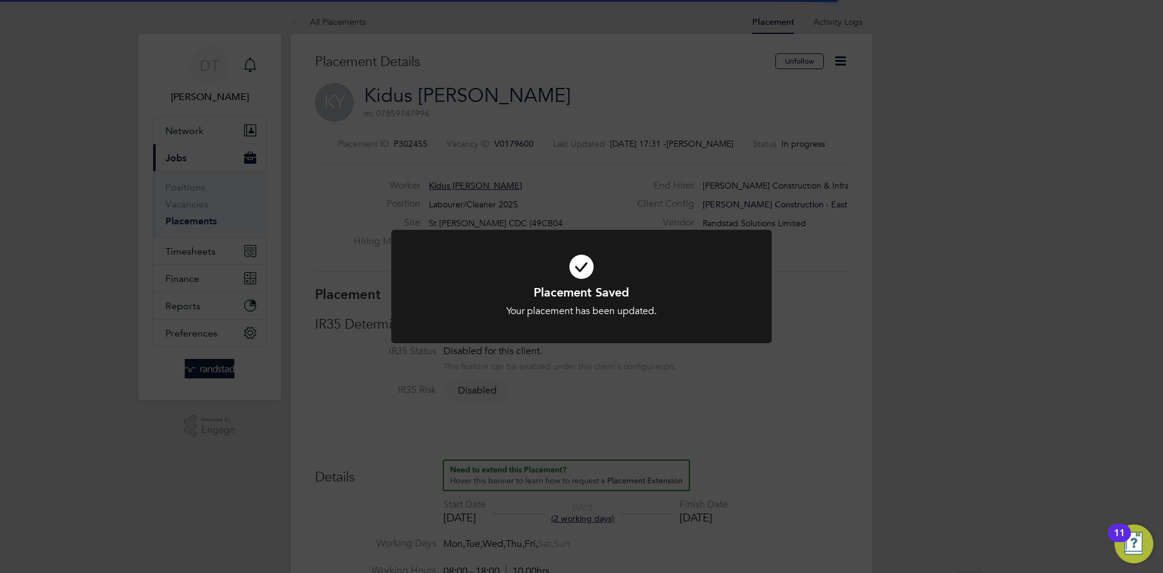
click at [238, 168] on div "Placement Saved Your placement has been updated. Cancel Okay" at bounding box center [581, 286] width 1163 height 573
